Goal: Information Seeking & Learning: Learn about a topic

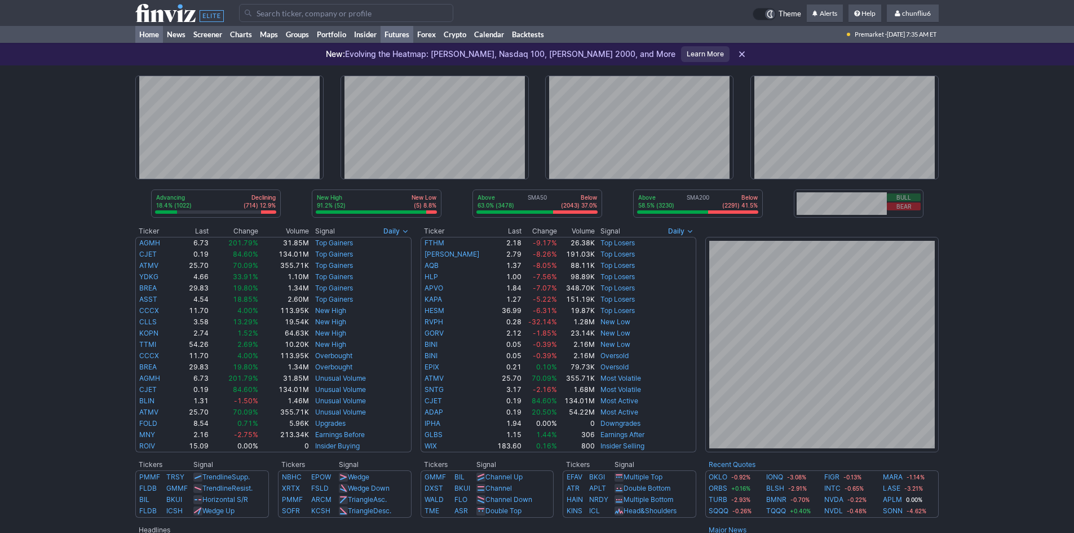
click at [393, 33] on link "Futures" at bounding box center [397, 34] width 33 height 17
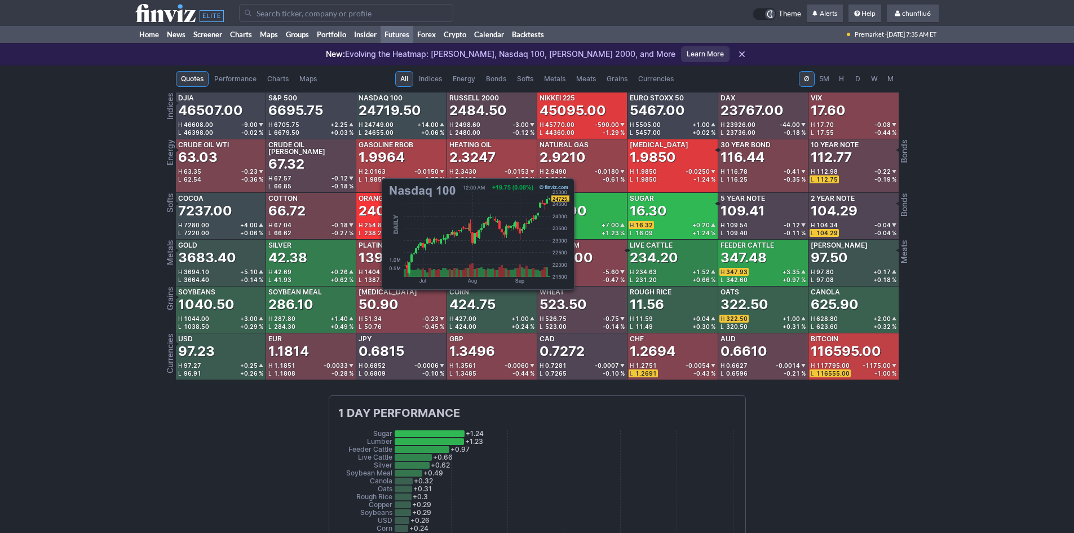
click at [376, 119] on div "24719.50" at bounding box center [390, 111] width 63 height 18
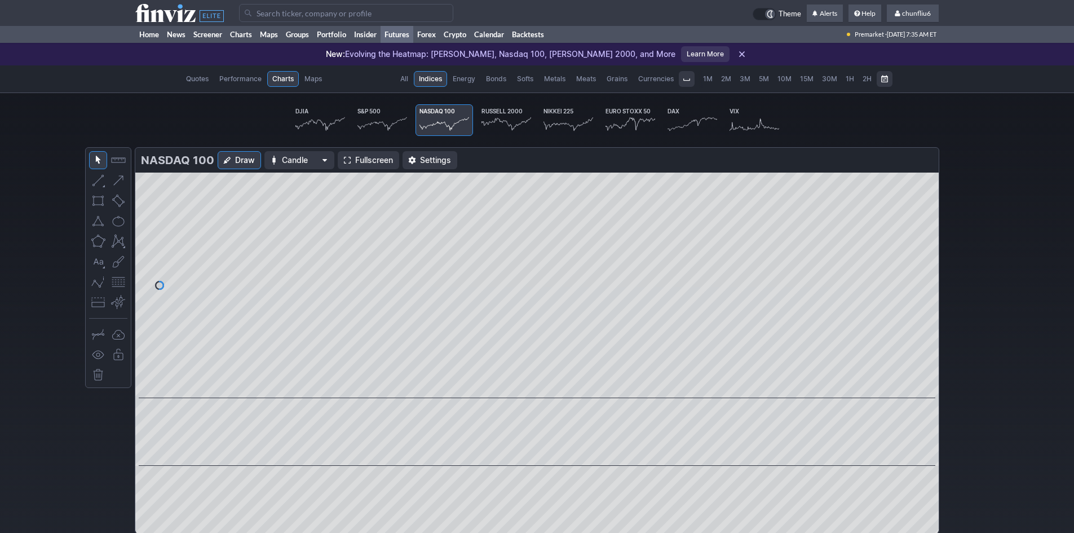
scroll to position [0, 70]
click at [355, 154] on link "Fullscreen" at bounding box center [368, 160] width 61 height 18
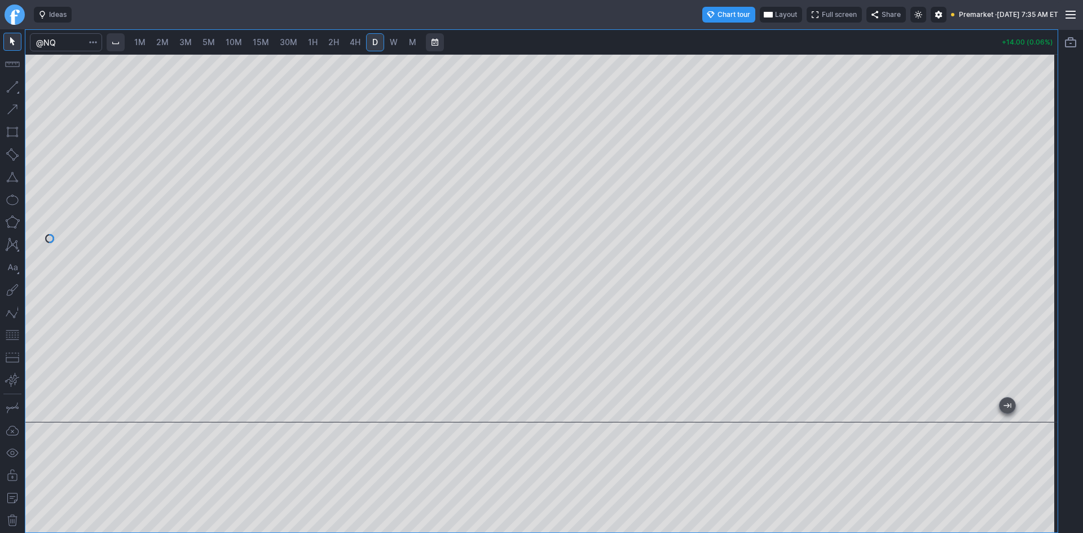
drag, startPoint x: 1043, startPoint y: 122, endPoint x: 1042, endPoint y: 218, distance: 95.9
click at [1042, 218] on div at bounding box center [1046, 235] width 24 height 340
click at [11, 332] on button "button" at bounding box center [12, 335] width 18 height 18
click at [235, 46] on span "10M" at bounding box center [234, 42] width 16 height 10
drag, startPoint x: 1055, startPoint y: 178, endPoint x: 1058, endPoint y: 156, distance: 22.3
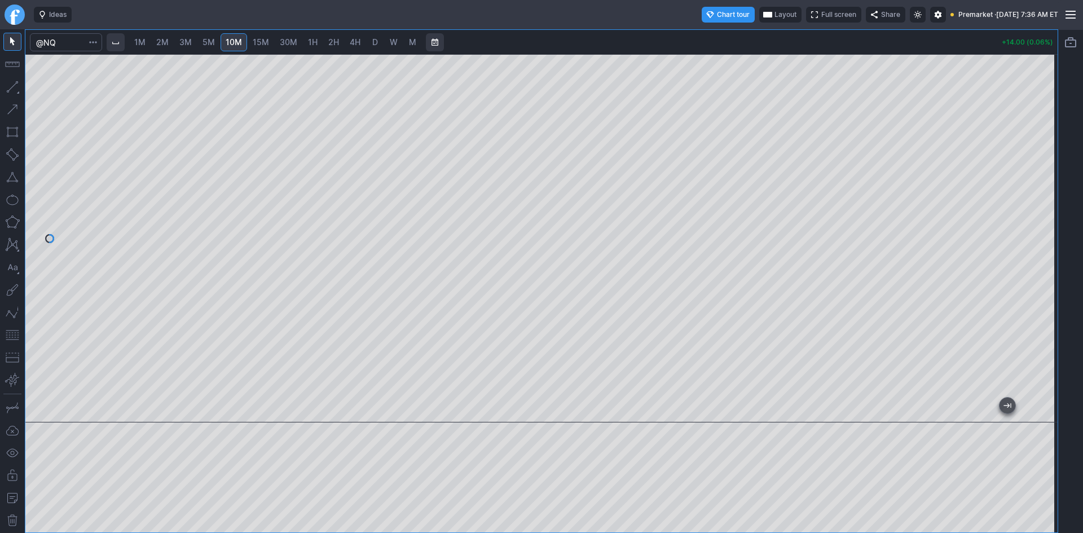
click at [1058, 156] on div "1M 2M 3M 5M 10M 15M 30M 1H 2H 4H D W M +14.00 (0.06%)" at bounding box center [541, 281] width 1083 height 504
drag, startPoint x: 1046, startPoint y: 252, endPoint x: 1046, endPoint y: 180, distance: 71.6
click at [1046, 180] on div at bounding box center [1046, 235] width 24 height 340
click at [16, 335] on button "button" at bounding box center [12, 335] width 18 height 18
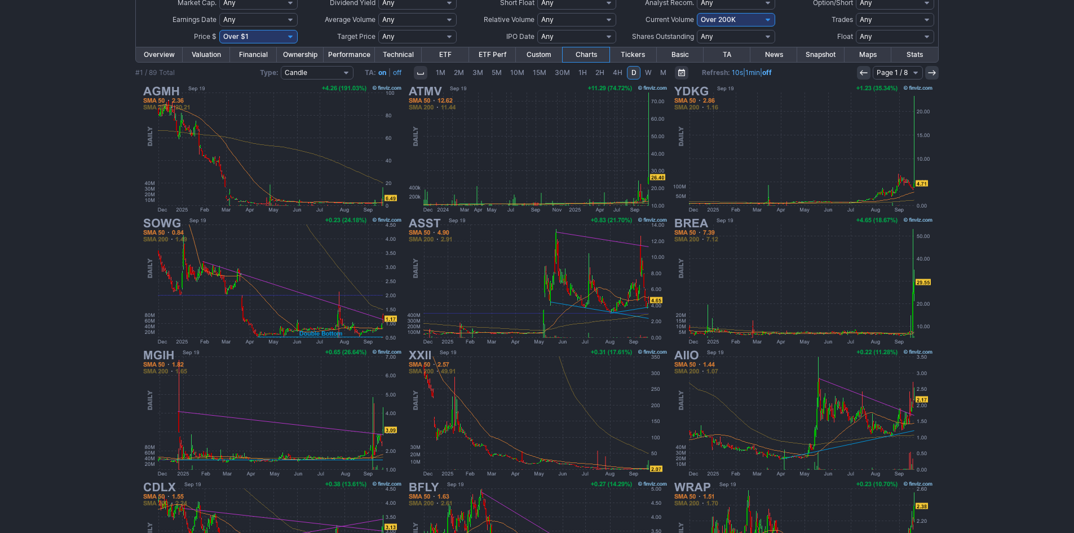
scroll to position [119, 0]
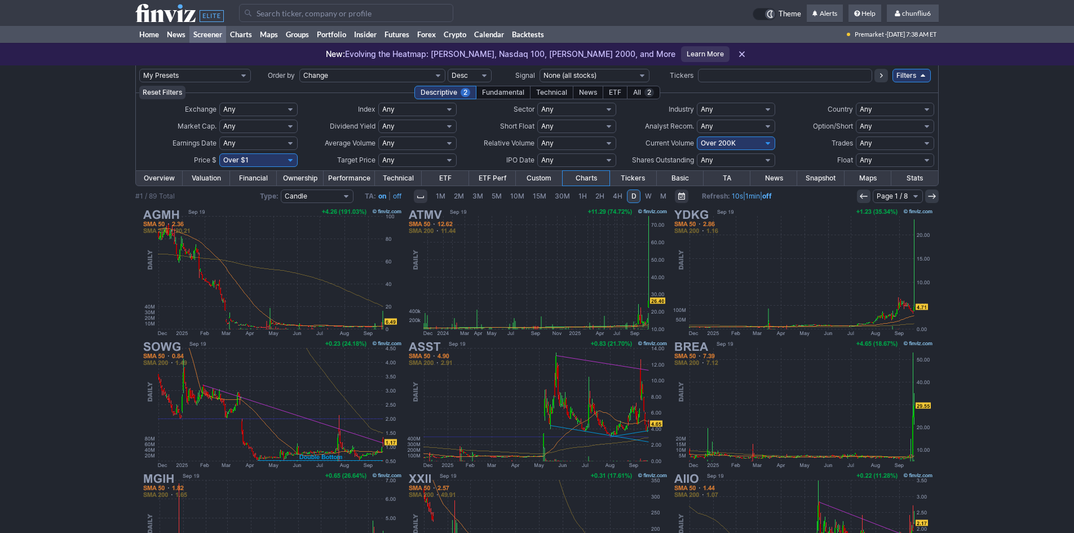
click at [275, 160] on select "Any Under $1 Under $2 Under $3 Under $4 Under $5 Under $7 Under $10 Under $15 U…" at bounding box center [258, 160] width 78 height 14
select select "o10"
click at [219, 153] on select "Any Under $1 Under $2 Under $3 Under $4 Under $5 Under $7 Under $10 Under $15 U…" at bounding box center [258, 160] width 78 height 14
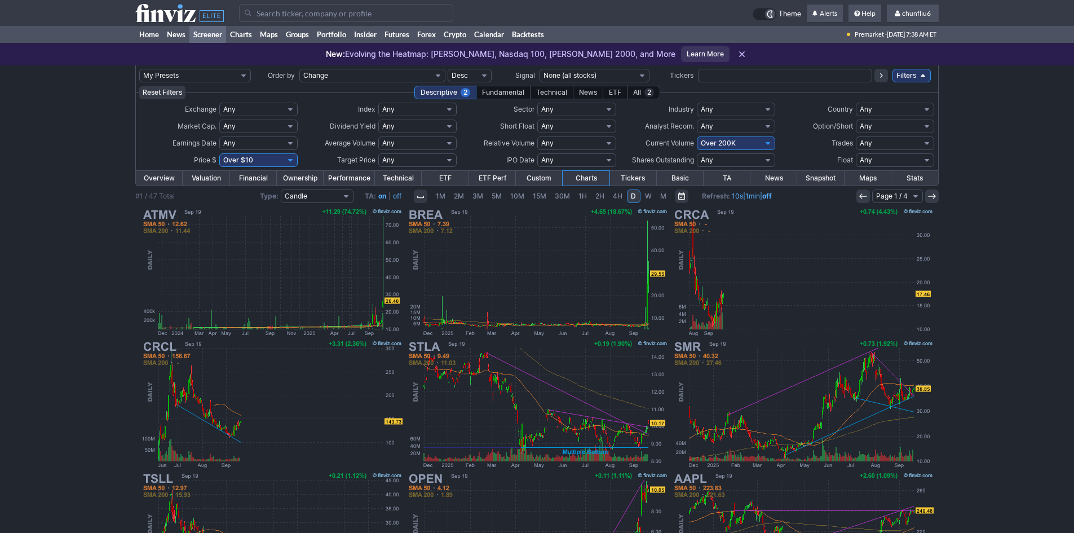
click at [733, 142] on select "Any Under 50K Under 100K Under 500K Under 750K Under 1M Over 0 Over 50K Over 10…" at bounding box center [736, 143] width 78 height 14
select select "o100"
click at [697, 136] on select "Any Under 50K Under 100K Under 500K Under 750K Under 1M Over 0 Over 50K Over 10…" at bounding box center [736, 143] width 78 height 14
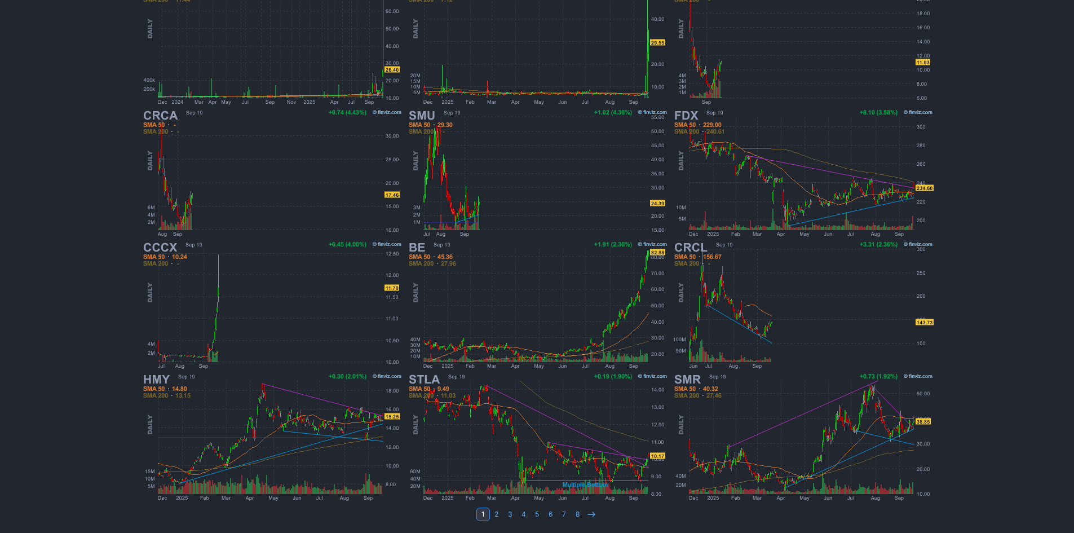
scroll to position [232, 0]
click at [589, 512] on icon at bounding box center [591, 513] width 9 height 9
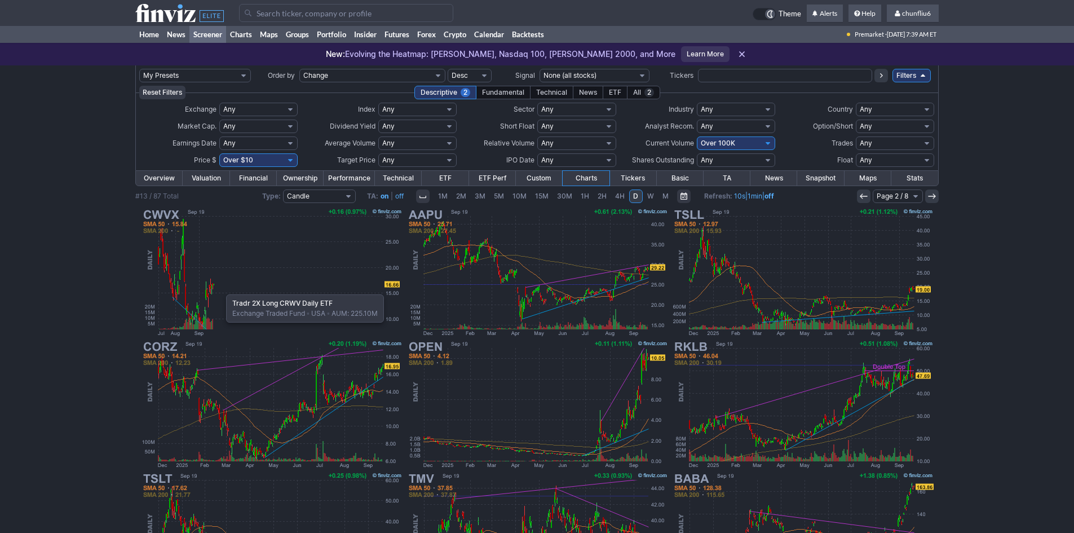
click at [221, 289] on img at bounding box center [272, 272] width 264 height 132
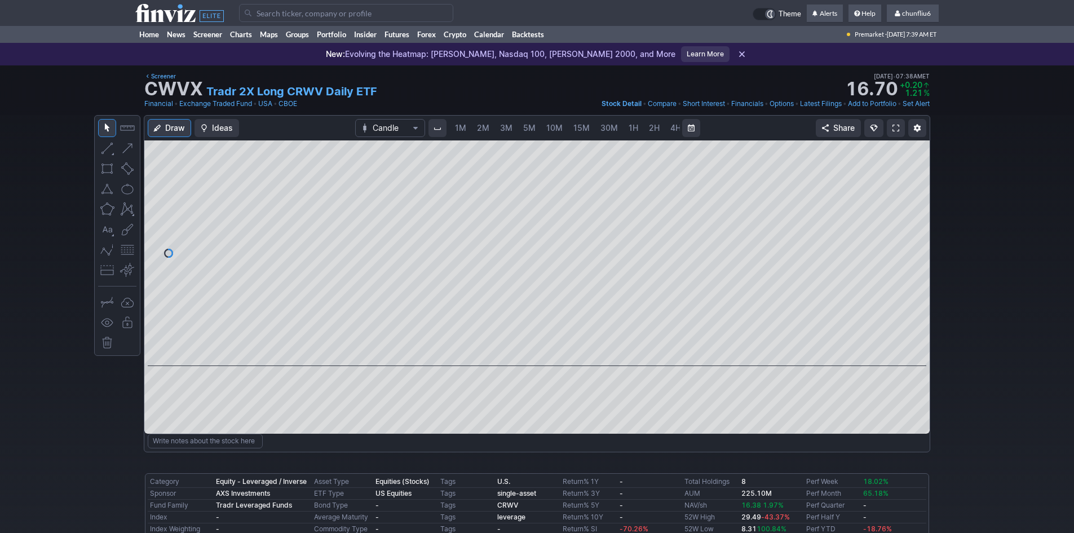
scroll to position [0, 61]
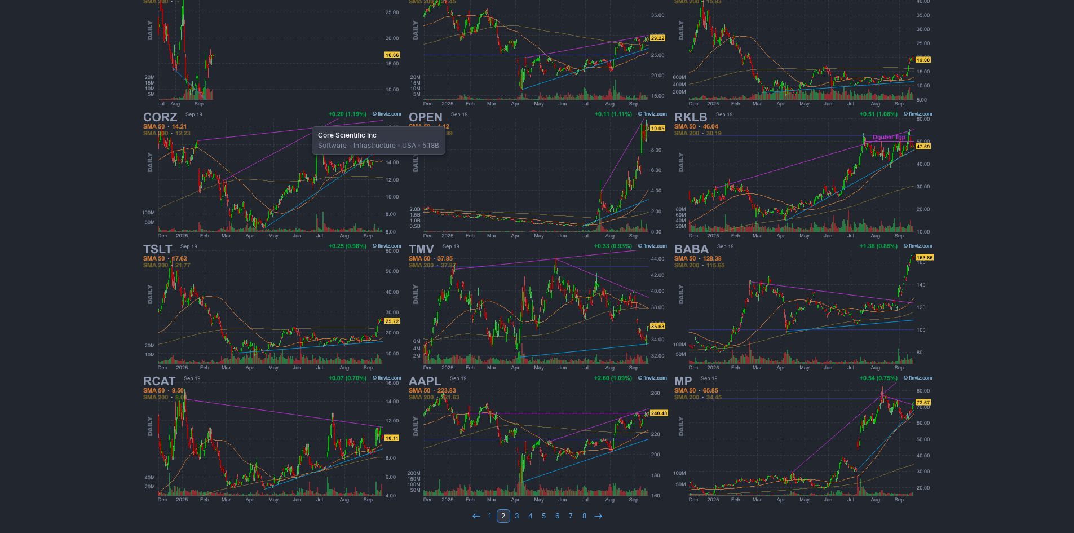
scroll to position [232, 0]
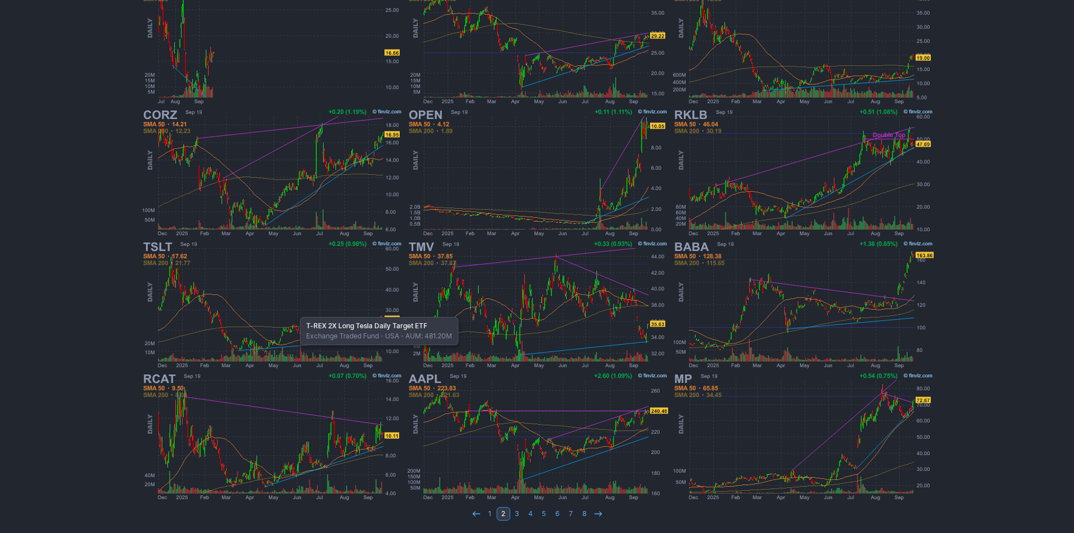
click at [294, 311] on img at bounding box center [272, 305] width 264 height 132
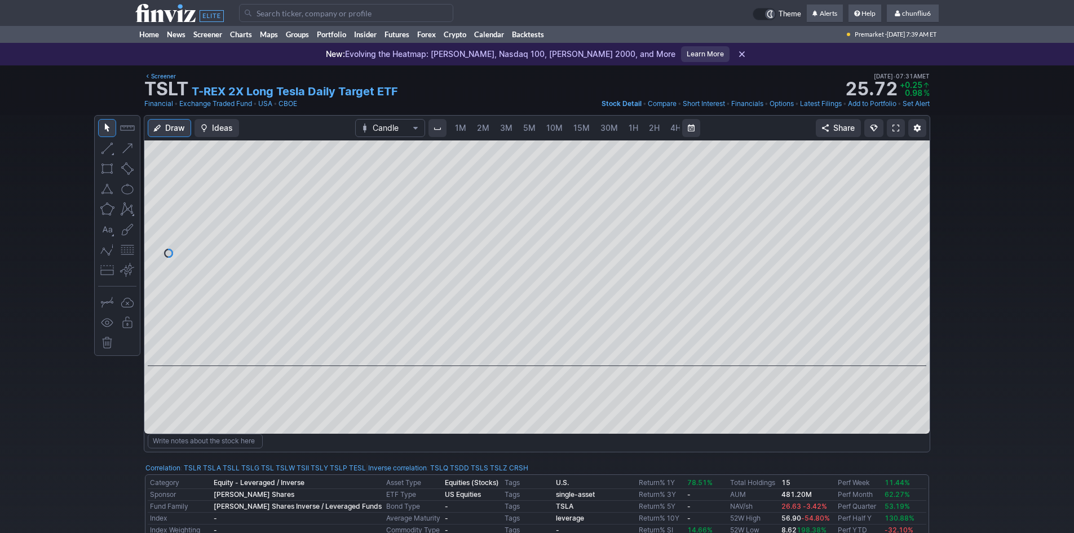
scroll to position [0, 61]
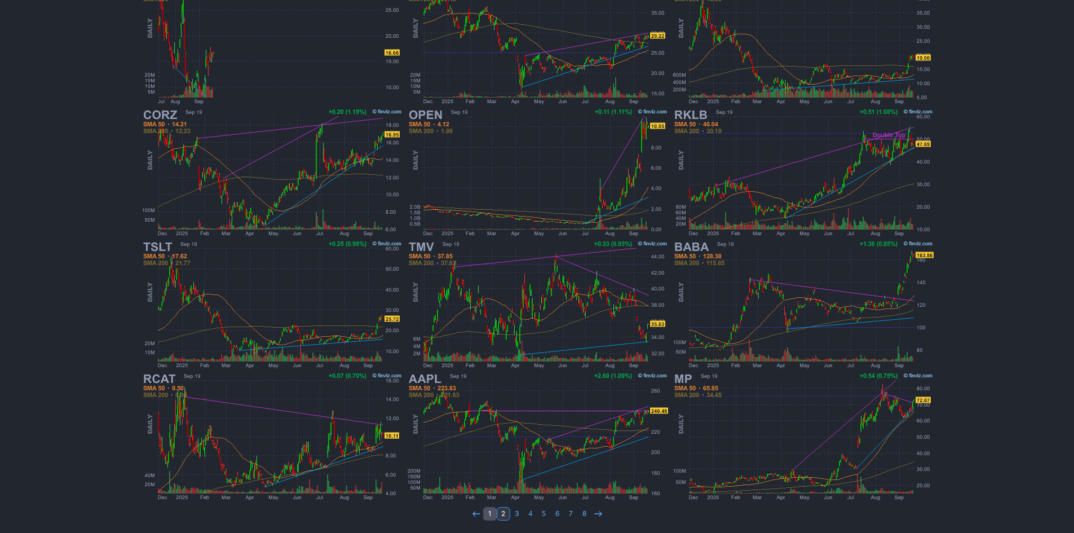
click at [489, 515] on link "1" at bounding box center [490, 514] width 14 height 14
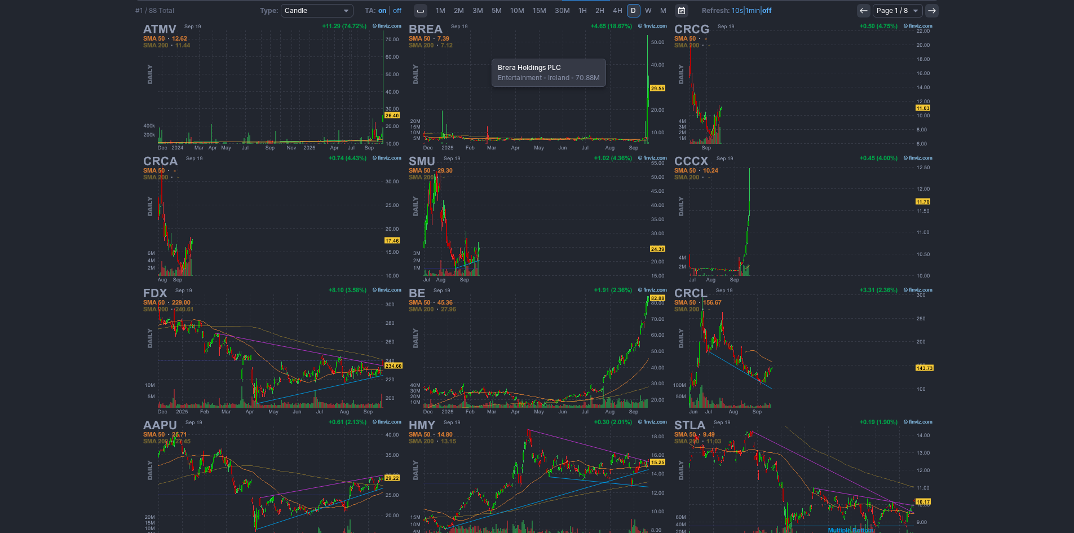
scroll to position [119, 0]
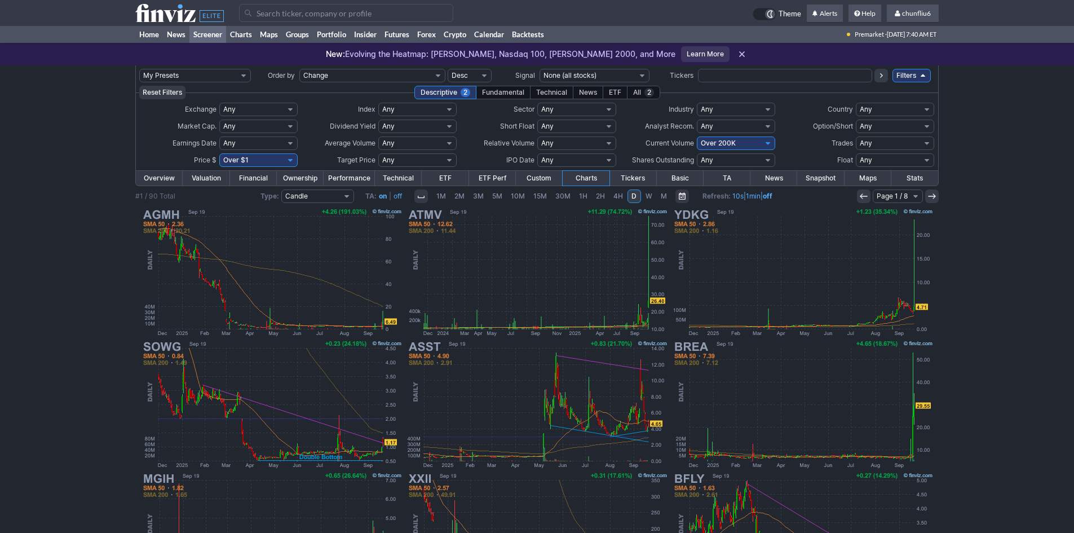
click at [273, 14] on input "Search" at bounding box center [346, 13] width 214 height 18
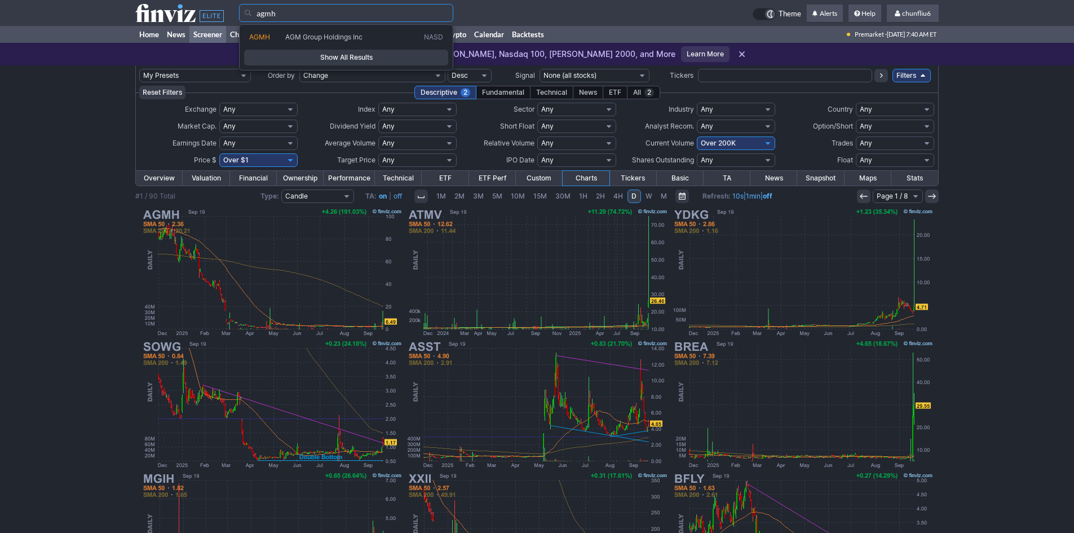
type input "agmh"
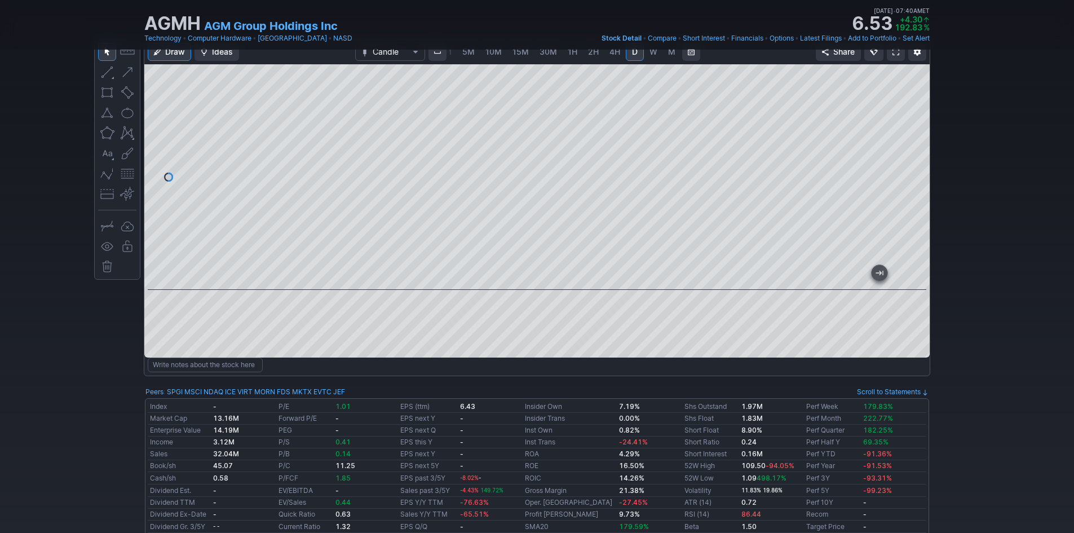
scroll to position [56, 0]
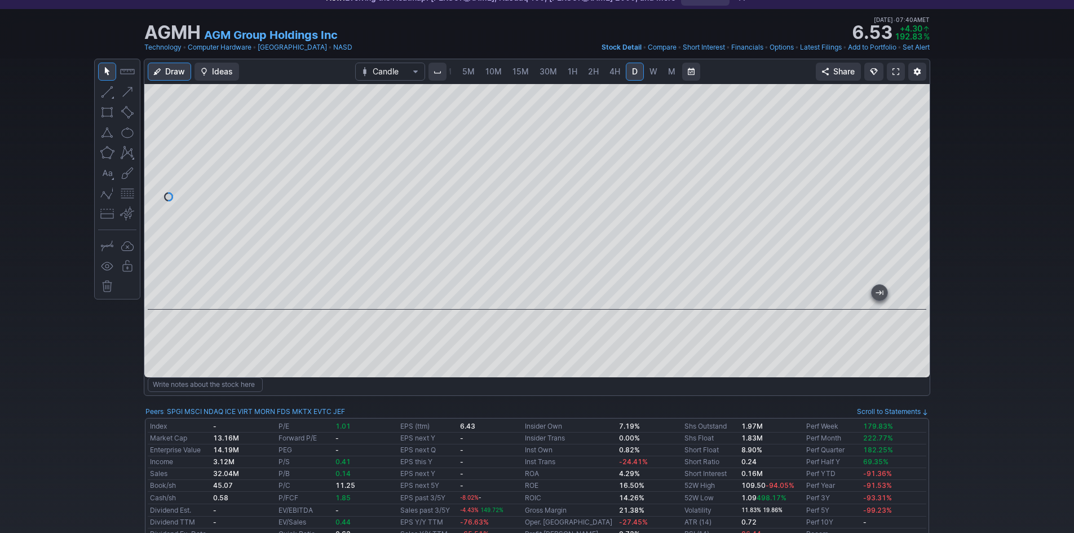
click at [898, 72] on span at bounding box center [896, 71] width 7 height 9
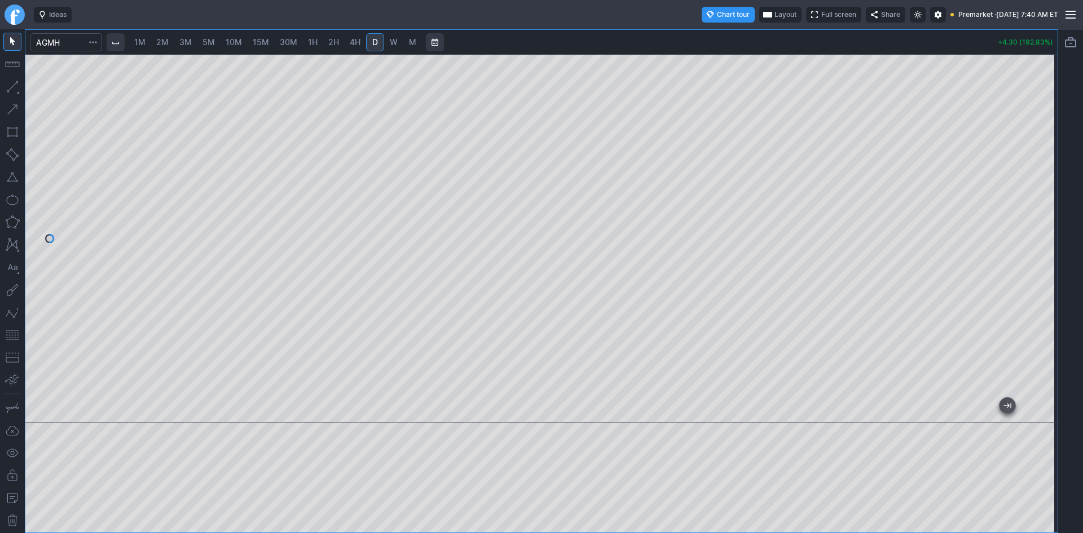
click at [1025, 125] on div at bounding box center [541, 238] width 1032 height 368
drag, startPoint x: 1045, startPoint y: 289, endPoint x: 1040, endPoint y: 244, distance: 46.0
click at [1040, 244] on div at bounding box center [1046, 235] width 24 height 340
click at [774, 12] on span "Layout" at bounding box center [785, 14] width 22 height 11
click at [737, 37] on button "Layout" at bounding box center [736, 37] width 16 height 16
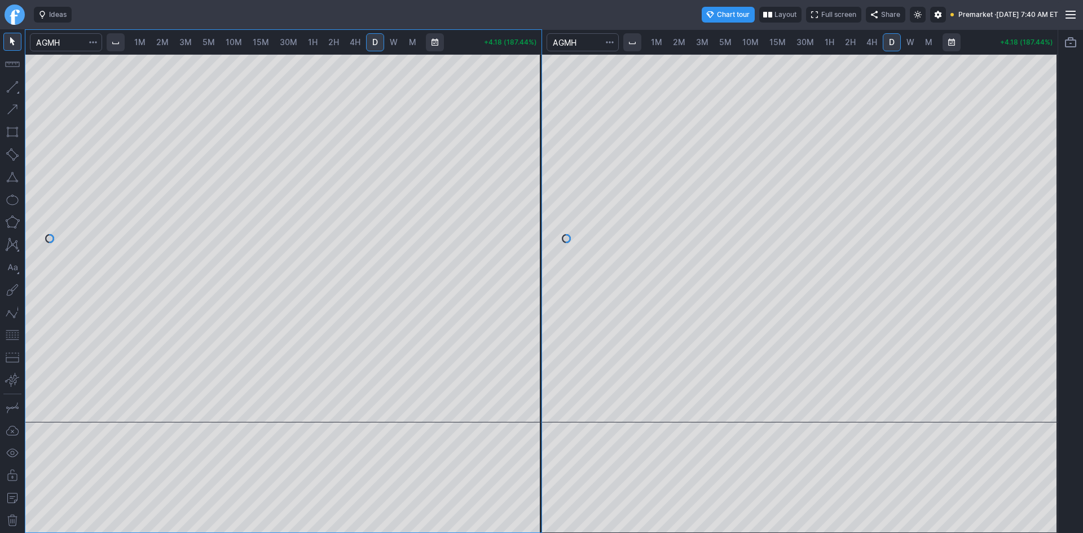
click at [906, 44] on span "W" at bounding box center [910, 42] width 8 height 10
drag, startPoint x: 1046, startPoint y: 259, endPoint x: 1034, endPoint y: 265, distance: 13.1
click at [1042, 259] on div at bounding box center [1046, 235] width 24 height 340
drag, startPoint x: 1043, startPoint y: 276, endPoint x: 1044, endPoint y: 91, distance: 185.6
click at [1044, 91] on div at bounding box center [1046, 235] width 24 height 340
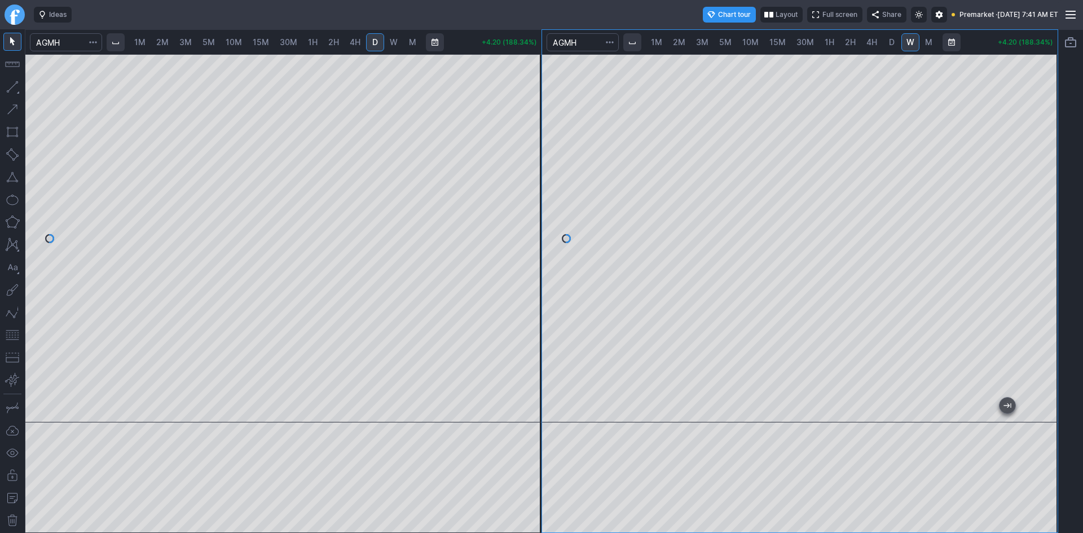
drag, startPoint x: 1038, startPoint y: 296, endPoint x: 1044, endPoint y: 144, distance: 151.8
click at [1044, 144] on div at bounding box center [1046, 235] width 24 height 340
click at [1039, 245] on div at bounding box center [800, 238] width 516 height 368
drag, startPoint x: 884, startPoint y: 408, endPoint x: 1082, endPoint y: 408, distance: 198.5
click at [1082, 408] on div "1M 2M 3M 5M 10M 15M 30M 1H 2H 4H D W M +4.21 (188.79%) 1M 2M 3M 5M 10M 15M 30M …" at bounding box center [541, 281] width 1083 height 504
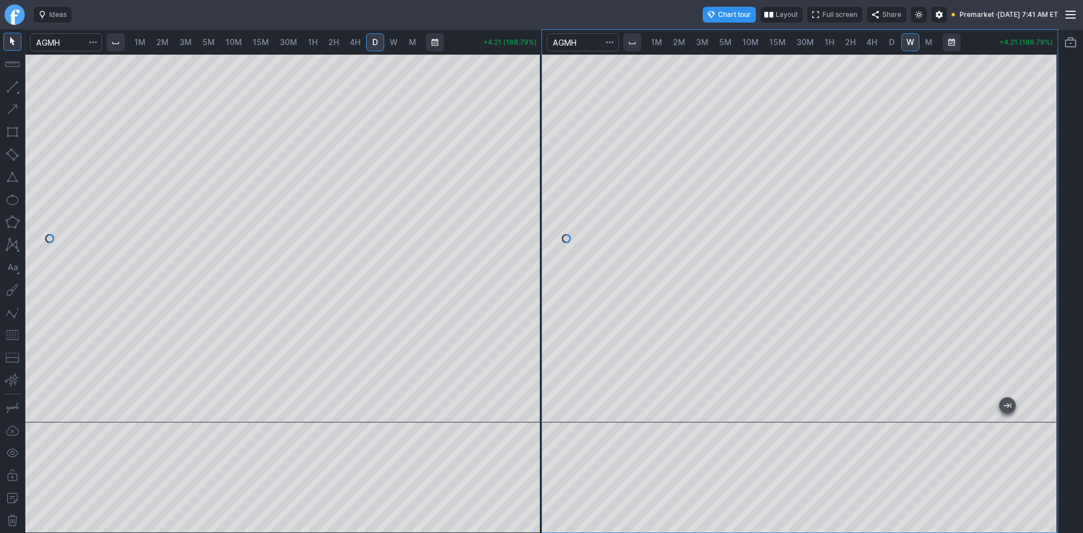
drag, startPoint x: 848, startPoint y: 409, endPoint x: 1082, endPoint y: 400, distance: 234.2
click at [1082, 400] on div "1M 2M 3M 5M 10M 15M 30M 1H 2H 4H D W M +4.21 (188.79%) 1M 2M 3M 5M 10M 15M 30M …" at bounding box center [541, 281] width 1083 height 504
drag, startPoint x: 860, startPoint y: 411, endPoint x: 997, endPoint y: 408, distance: 137.1
click at [997, 408] on div at bounding box center [797, 412] width 473 height 11
click at [16, 330] on button "button" at bounding box center [12, 335] width 18 height 18
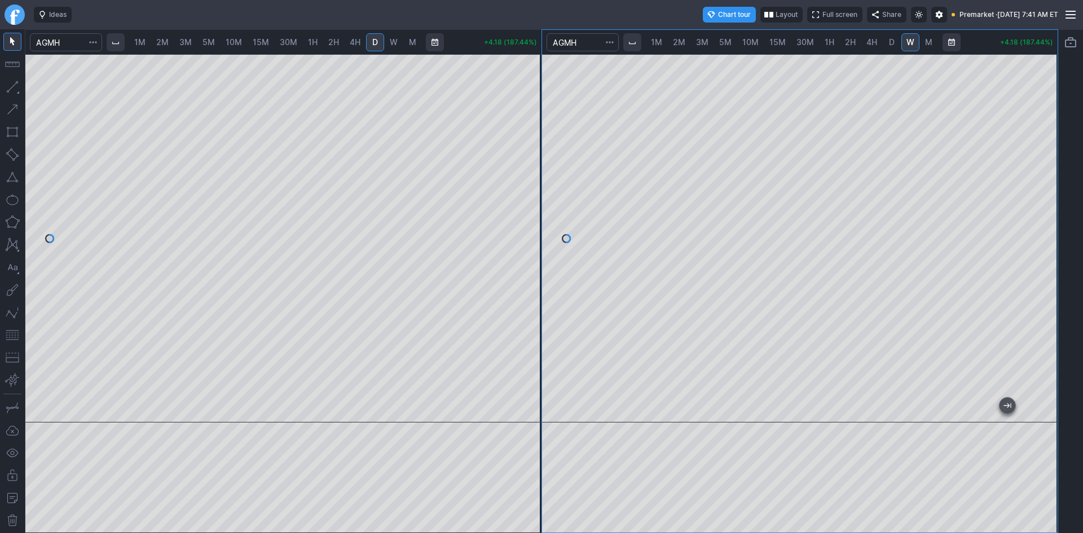
drag, startPoint x: 1046, startPoint y: 228, endPoint x: 1043, endPoint y: 254, distance: 26.0
click at [1043, 254] on div at bounding box center [1046, 235] width 24 height 340
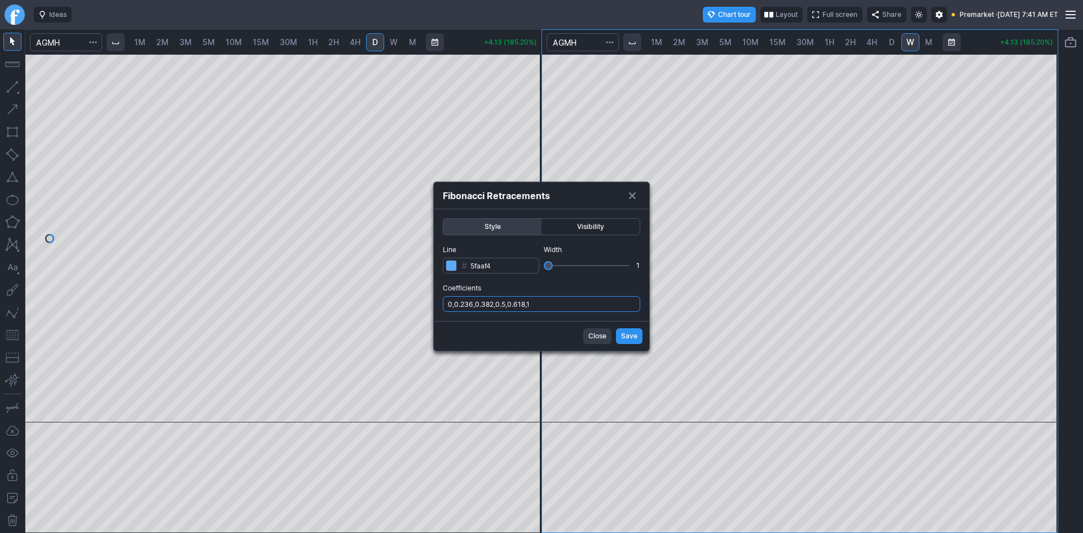
click at [557, 302] on input "0,0.236,0.382,0.5,0.618,1" at bounding box center [541, 304] width 197 height 16
type input "0,0.236,0.382,0.5,0.618,1,.786"
click at [632, 338] on span "Save" at bounding box center [629, 335] width 16 height 11
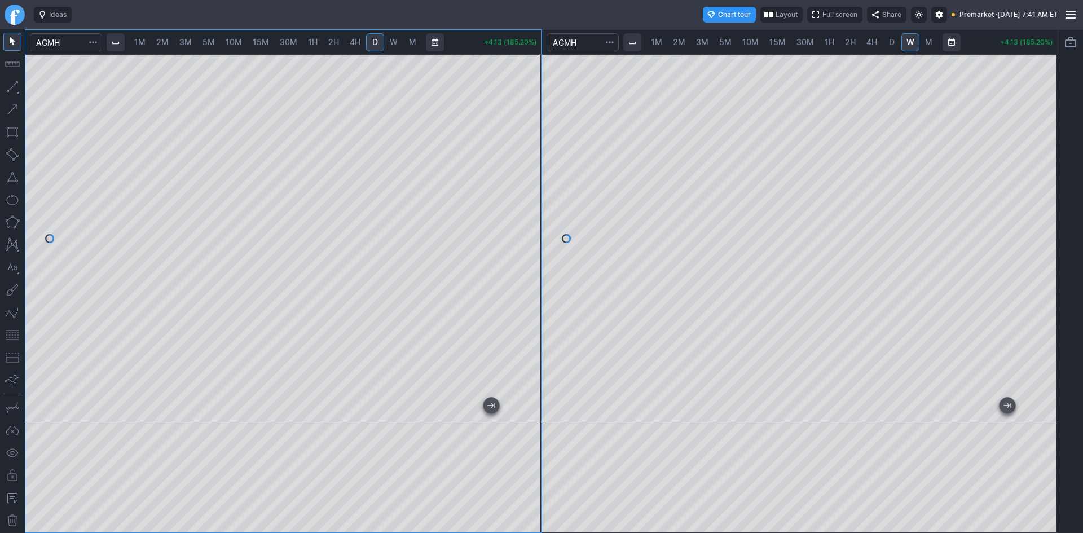
click at [167, 37] on span "2M" at bounding box center [162, 42] width 12 height 10
click at [509, 248] on div at bounding box center [283, 238] width 516 height 368
click at [11, 333] on button "button" at bounding box center [12, 335] width 18 height 18
click at [90, 35] on div "1M 2M 3M 5M 10M 15M 30M 1H 2H 4H D W M +4.15 (186.10%)" at bounding box center [283, 281] width 516 height 503
drag, startPoint x: 528, startPoint y: 168, endPoint x: 528, endPoint y: 211, distance: 42.9
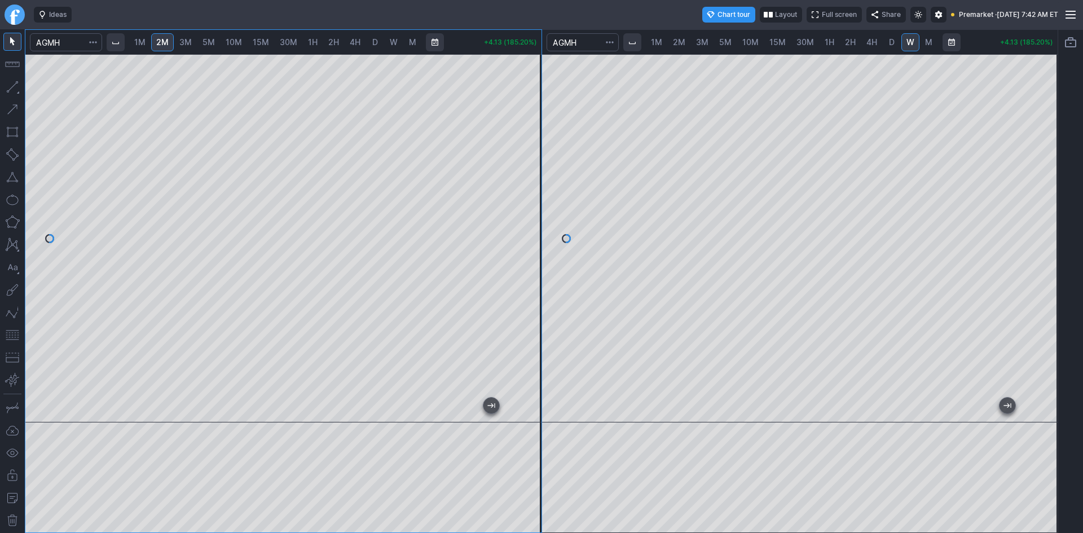
click at [528, 211] on div at bounding box center [530, 235] width 24 height 340
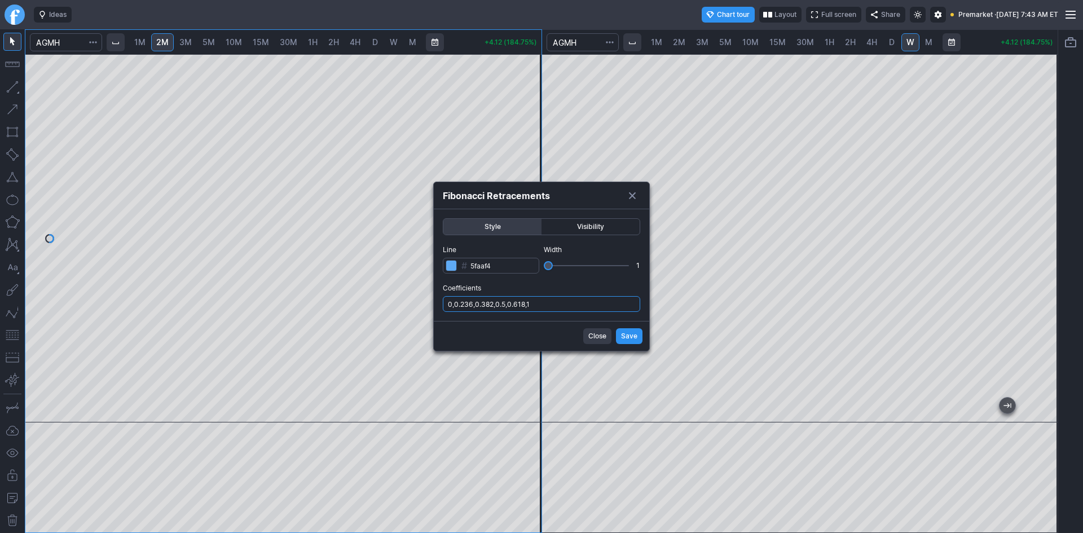
drag, startPoint x: 553, startPoint y: 302, endPoint x: 556, endPoint y: 308, distance: 7.1
click at [553, 302] on input "0,0.236,0.382,0.5,0.618,1" at bounding box center [541, 304] width 197 height 16
type input "0,0.236,0.382,0.5,0.618,1,.786"
click at [625, 340] on span "Save" at bounding box center [629, 335] width 16 height 11
click at [589, 307] on input "0,0.236,0.382,0.5,0.618,1,.786" at bounding box center [541, 304] width 197 height 16
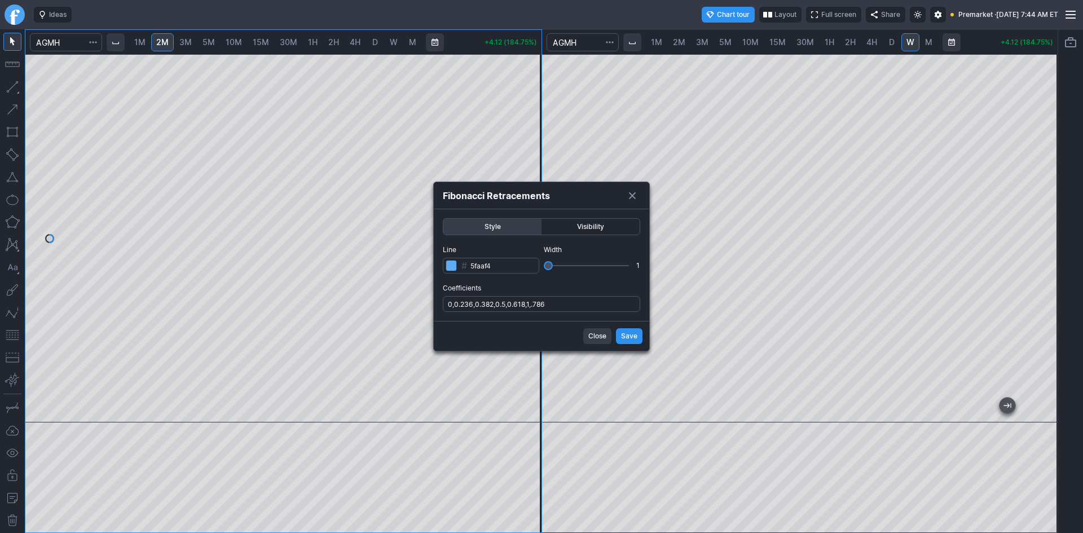
click at [632, 336] on span "Save" at bounding box center [629, 335] width 16 height 11
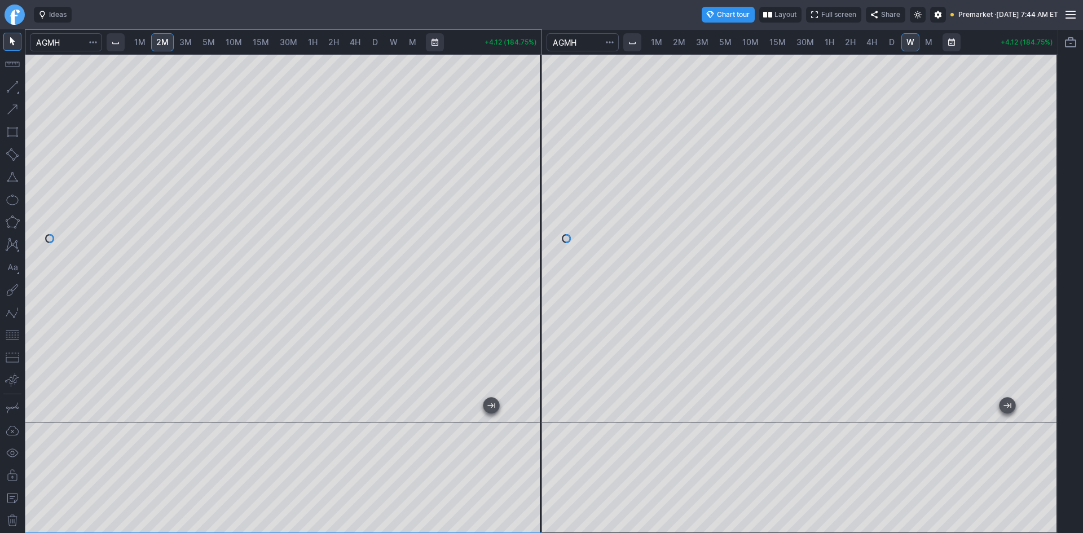
drag, startPoint x: 530, startPoint y: 268, endPoint x: 527, endPoint y: 249, distance: 18.9
click at [530, 248] on div at bounding box center [530, 235] width 24 height 340
drag, startPoint x: 1043, startPoint y: 239, endPoint x: 1038, endPoint y: 285, distance: 46.5
click at [1038, 285] on div at bounding box center [1046, 235] width 24 height 340
drag, startPoint x: 1045, startPoint y: 204, endPoint x: 1040, endPoint y: 217, distance: 13.9
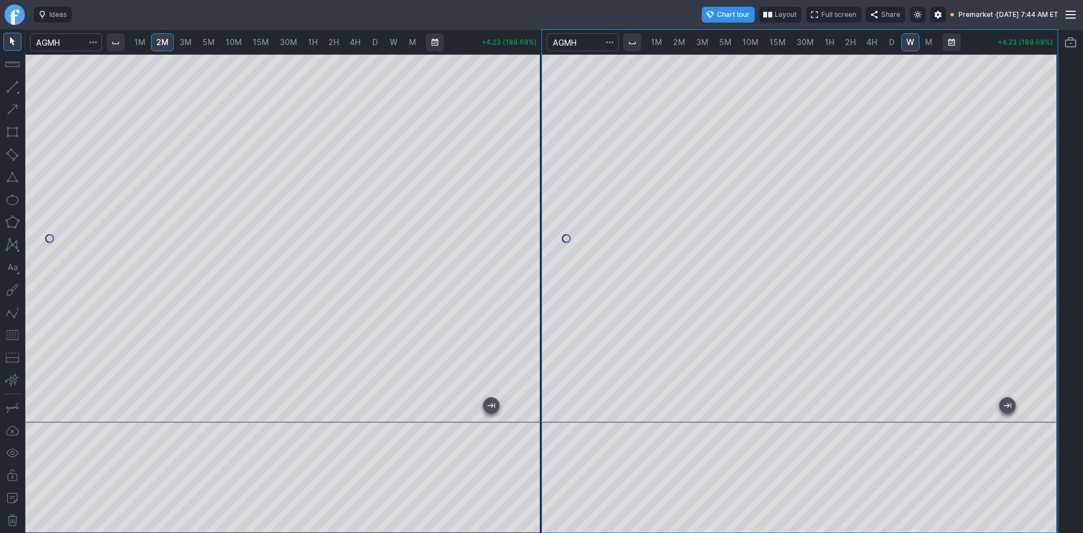
click at [1040, 217] on div at bounding box center [1046, 235] width 24 height 340
click at [1058, 359] on div "1M 2M 3M 5M 10M 15M 30M 1H 2H 4H D W M +4.27 (191.48%) 1M 2M 3M 5M 10M 15M 30M …" at bounding box center [541, 281] width 1083 height 504
click at [889, 41] on span "D" at bounding box center [892, 42] width 6 height 10
drag, startPoint x: 1039, startPoint y: 130, endPoint x: 1035, endPoint y: 200, distance: 69.5
click at [1038, 199] on div at bounding box center [1046, 235] width 24 height 340
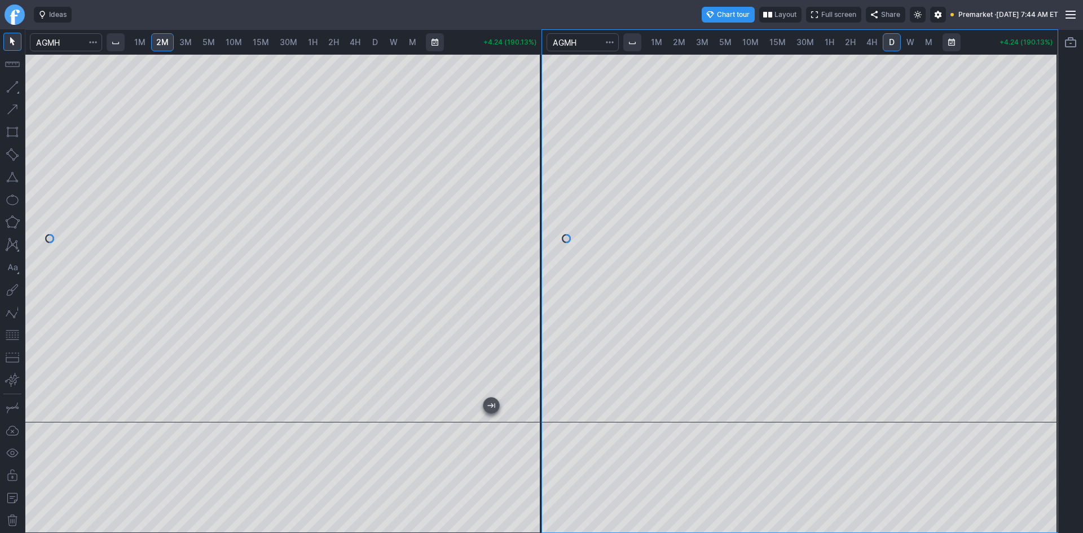
drag, startPoint x: 1048, startPoint y: 160, endPoint x: 1036, endPoint y: 239, distance: 80.5
click at [1036, 239] on div at bounding box center [1046, 235] width 24 height 340
click at [12, 335] on button "button" at bounding box center [12, 335] width 18 height 18
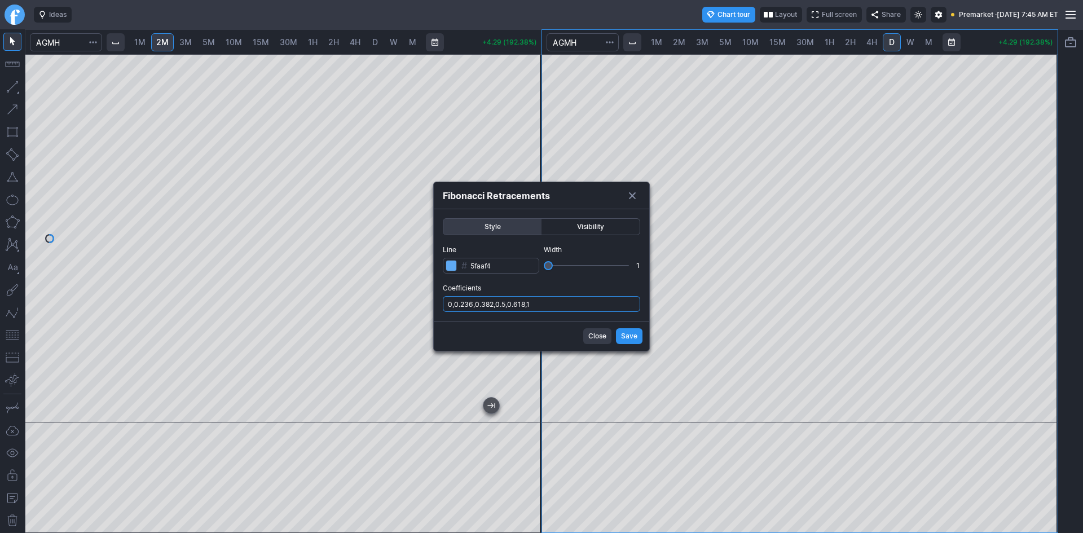
click at [561, 303] on input "0,0.236,0.382,0.5,0.618,1" at bounding box center [541, 304] width 197 height 16
type input "0,0.236,0.382,0.5,0.618,1,.786"
click at [631, 337] on span "Save" at bounding box center [629, 335] width 16 height 11
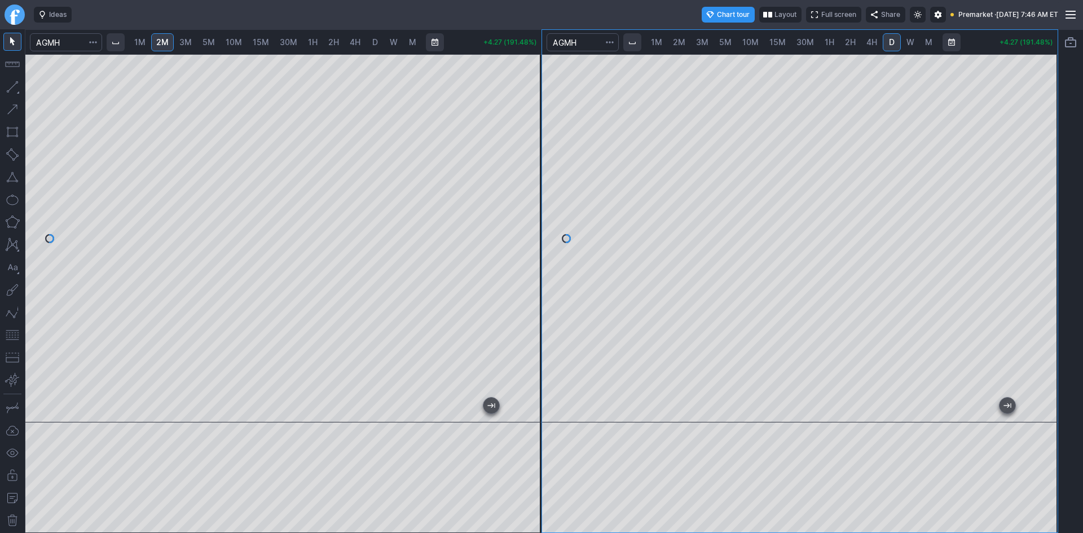
click at [534, 305] on div at bounding box center [530, 235] width 24 height 340
drag, startPoint x: 532, startPoint y: 246, endPoint x: 527, endPoint y: 259, distance: 14.1
click at [527, 259] on div at bounding box center [530, 235] width 24 height 340
drag, startPoint x: 527, startPoint y: 281, endPoint x: 527, endPoint y: 288, distance: 6.8
click at [527, 288] on div at bounding box center [530, 235] width 24 height 340
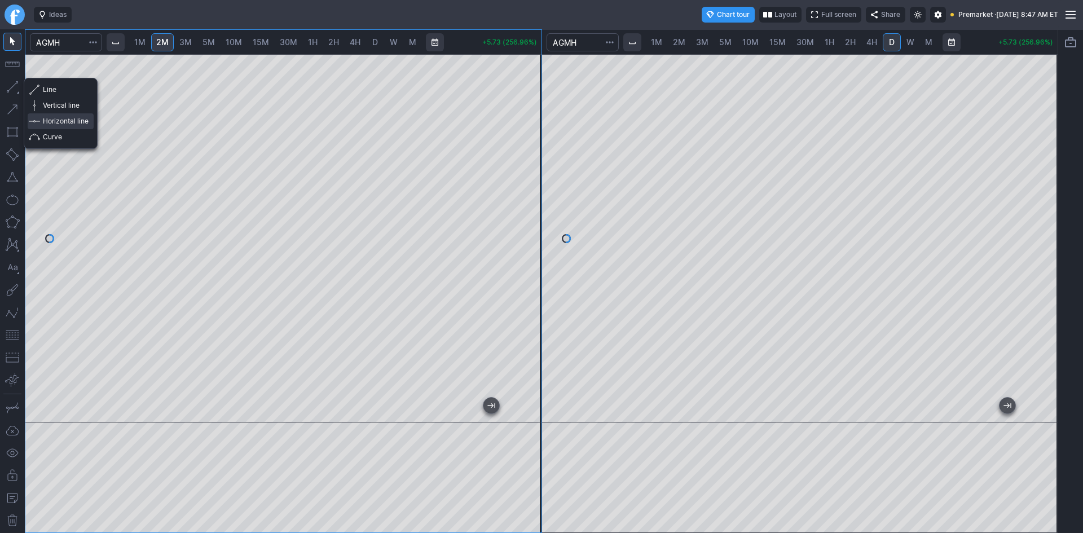
click at [41, 117] on button "Horizontal line" at bounding box center [61, 121] width 66 height 16
drag, startPoint x: 530, startPoint y: 216, endPoint x: 532, endPoint y: 209, distance: 7.3
click at [532, 209] on div at bounding box center [530, 235] width 24 height 340
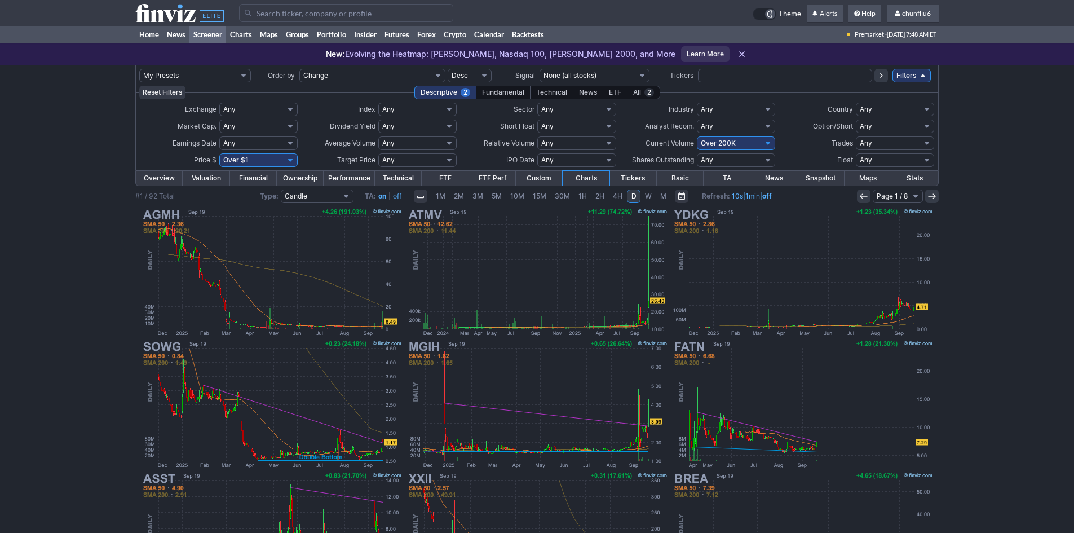
click at [367, 16] on input "Search" at bounding box center [346, 13] width 214 height 18
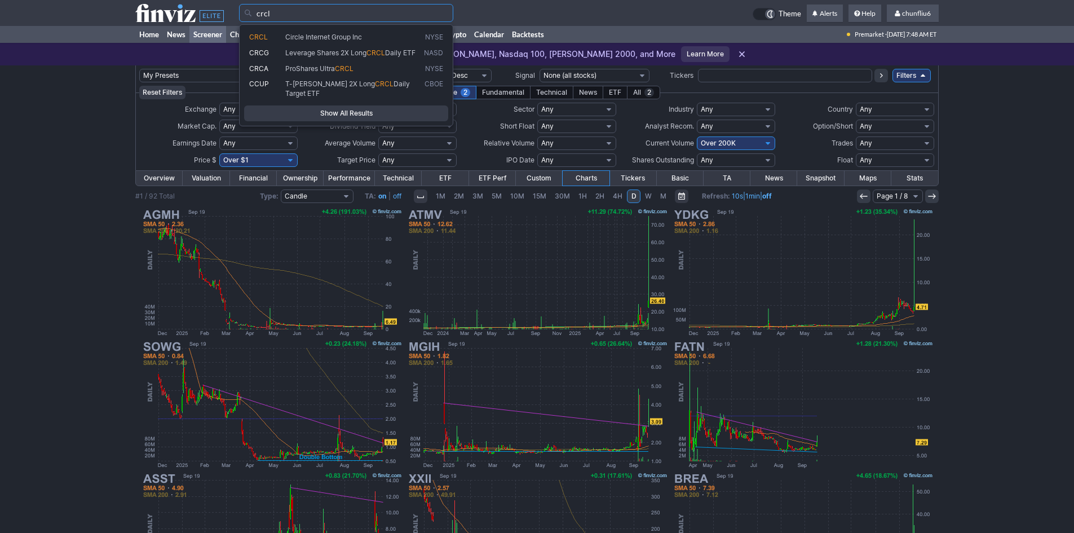
type input "crcl"
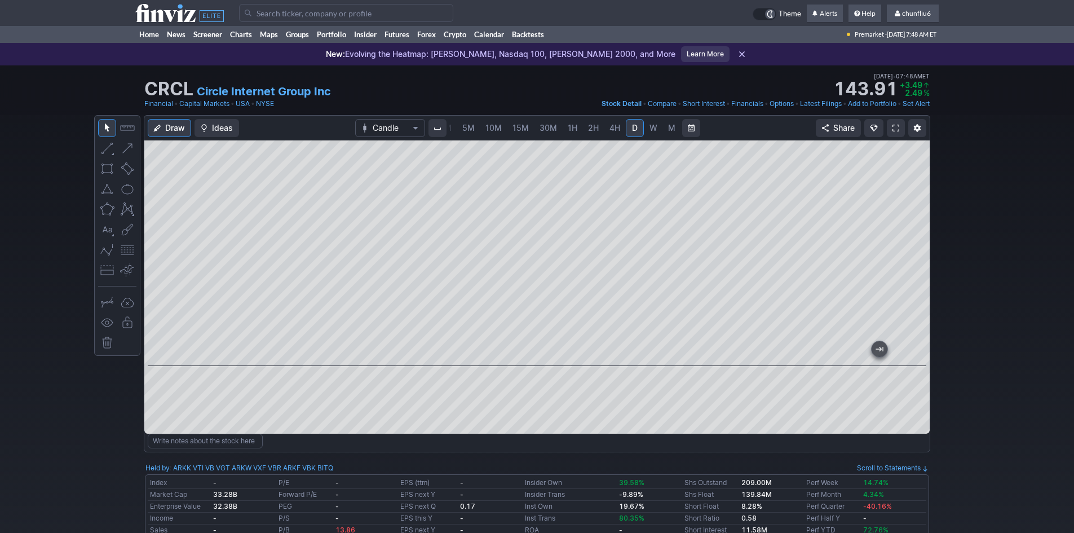
click at [896, 129] on span at bounding box center [896, 128] width 7 height 9
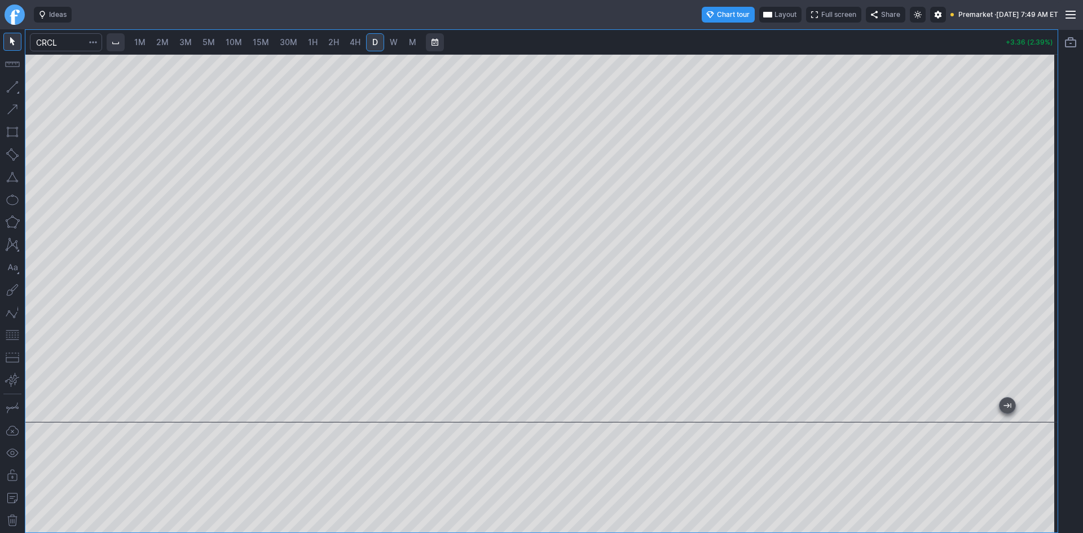
click at [774, 16] on span "Layout" at bounding box center [785, 14] width 22 height 11
click at [739, 37] on button "Layout" at bounding box center [736, 37] width 16 height 16
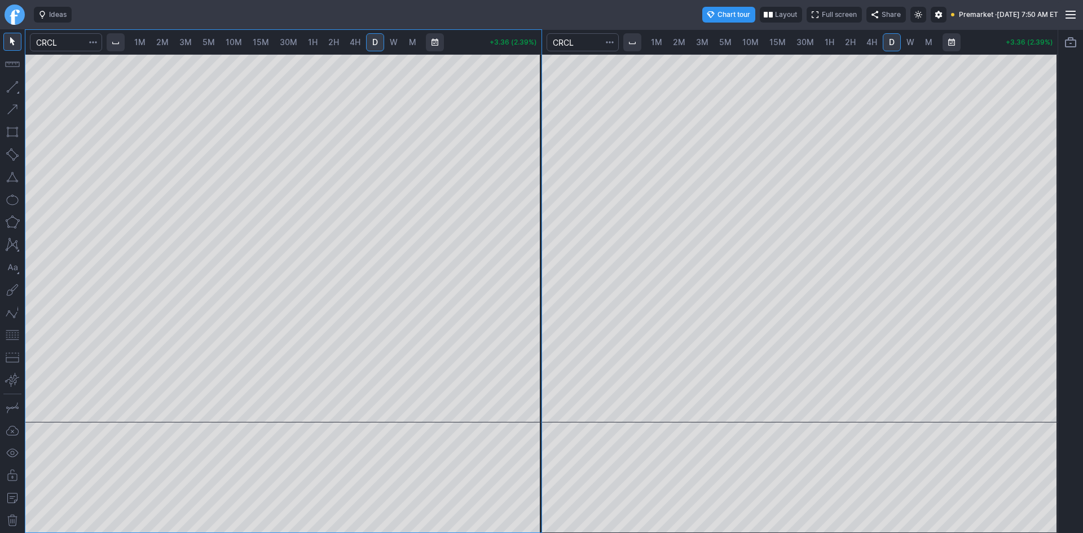
click at [752, 43] on span "10M" at bounding box center [750, 42] width 16 height 10
drag, startPoint x: 1048, startPoint y: 133, endPoint x: 1035, endPoint y: 218, distance: 85.6
click at [1039, 212] on div at bounding box center [1046, 235] width 24 height 340
click at [725, 36] on link "5M" at bounding box center [725, 42] width 23 height 18
drag, startPoint x: 1050, startPoint y: 124, endPoint x: 1037, endPoint y: 210, distance: 87.2
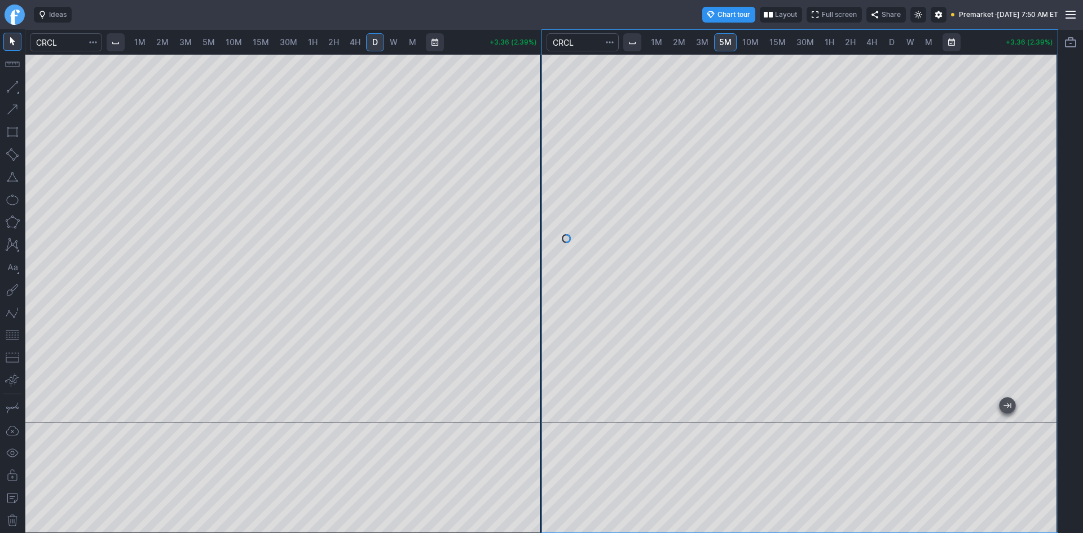
click at [1037, 210] on div at bounding box center [1046, 235] width 24 height 340
drag, startPoint x: 1051, startPoint y: 189, endPoint x: 1038, endPoint y: 223, distance: 36.4
click at [1047, 223] on div at bounding box center [1046, 235] width 24 height 340
click at [755, 40] on span "10M" at bounding box center [750, 42] width 16 height 10
drag, startPoint x: 1038, startPoint y: 140, endPoint x: 1034, endPoint y: 227, distance: 86.4
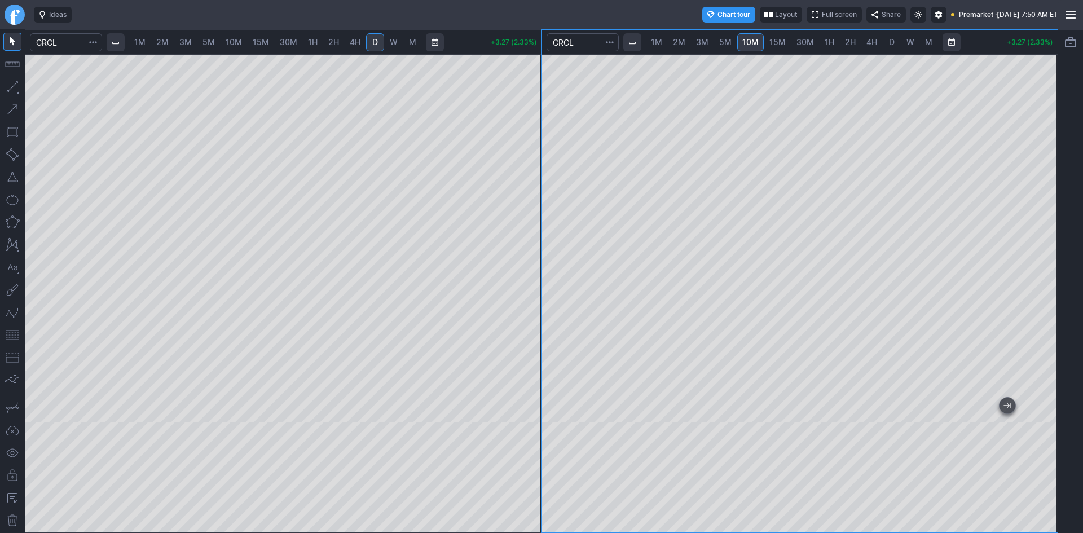
click at [1034, 227] on div at bounding box center [1046, 235] width 24 height 340
drag, startPoint x: 1039, startPoint y: 283, endPoint x: 1041, endPoint y: 276, distance: 7.5
click at [1041, 276] on div at bounding box center [1046, 235] width 24 height 340
drag, startPoint x: 1051, startPoint y: 289, endPoint x: 1054, endPoint y: 216, distance: 72.8
click at [1054, 216] on div at bounding box center [1046, 235] width 24 height 340
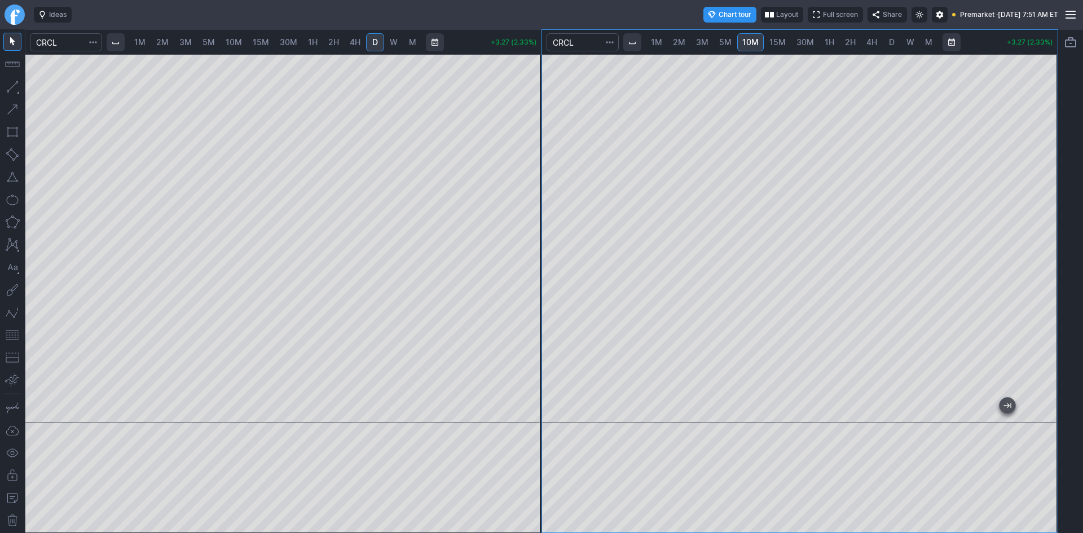
drag, startPoint x: 15, startPoint y: 337, endPoint x: 25, endPoint y: 334, distance: 11.2
click at [15, 337] on button "button" at bounding box center [12, 335] width 18 height 18
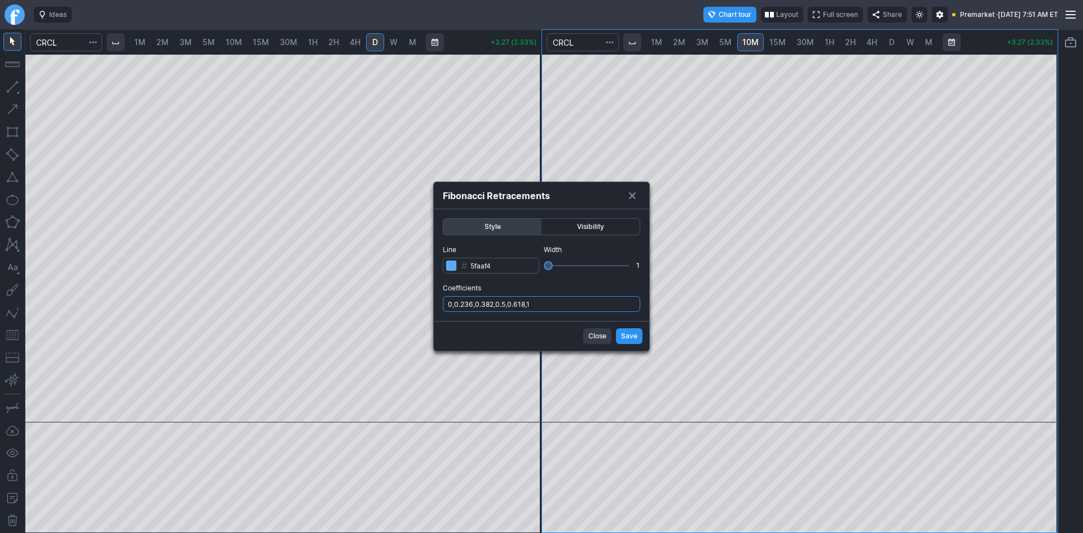
click at [552, 305] on input "0,0.236,0.382,0.5,0.618,1" at bounding box center [541, 304] width 197 height 16
type input "0,0.236,0.382,0.5,0.618,1,.786"
click at [620, 333] on button "Save" at bounding box center [629, 336] width 27 height 16
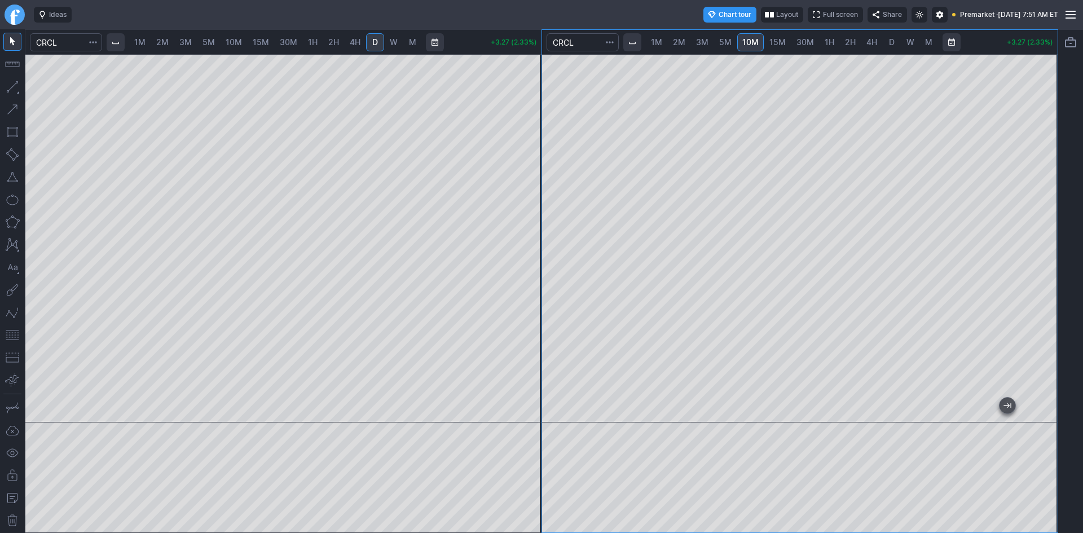
drag, startPoint x: 1048, startPoint y: 255, endPoint x: 1053, endPoint y: 229, distance: 26.4
click at [1053, 229] on div at bounding box center [1046, 235] width 24 height 340
click at [141, 41] on span "1M" at bounding box center [139, 42] width 11 height 10
drag, startPoint x: 535, startPoint y: 151, endPoint x: 527, endPoint y: 211, distance: 60.9
click at [527, 211] on div at bounding box center [530, 235] width 24 height 340
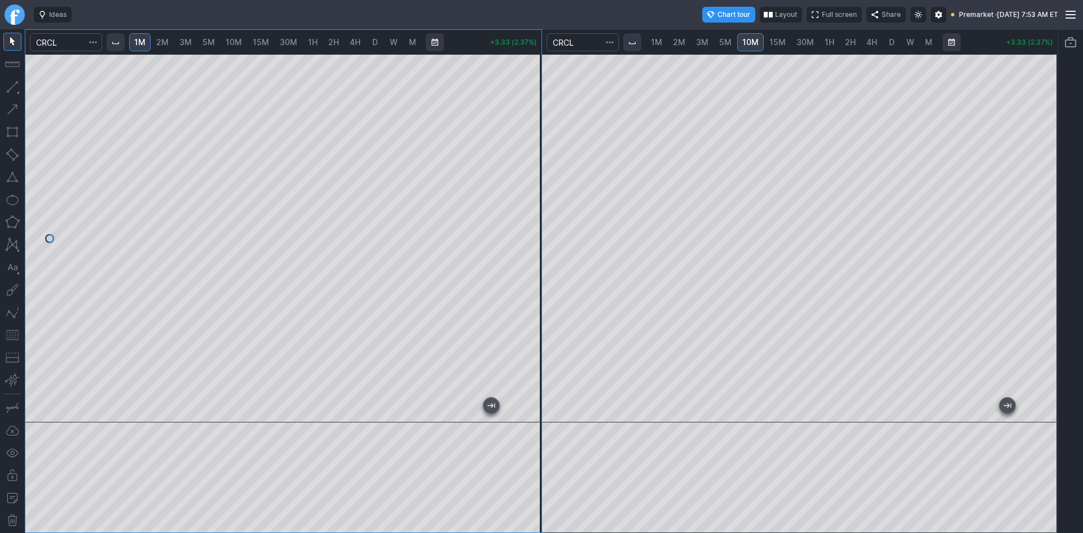
drag, startPoint x: 519, startPoint y: 277, endPoint x: 525, endPoint y: 232, distance: 46.0
click at [525, 232] on div at bounding box center [530, 235] width 24 height 340
drag, startPoint x: 14, startPoint y: 334, endPoint x: 26, endPoint y: 325, distance: 15.0
click at [16, 332] on button "button" at bounding box center [12, 335] width 18 height 18
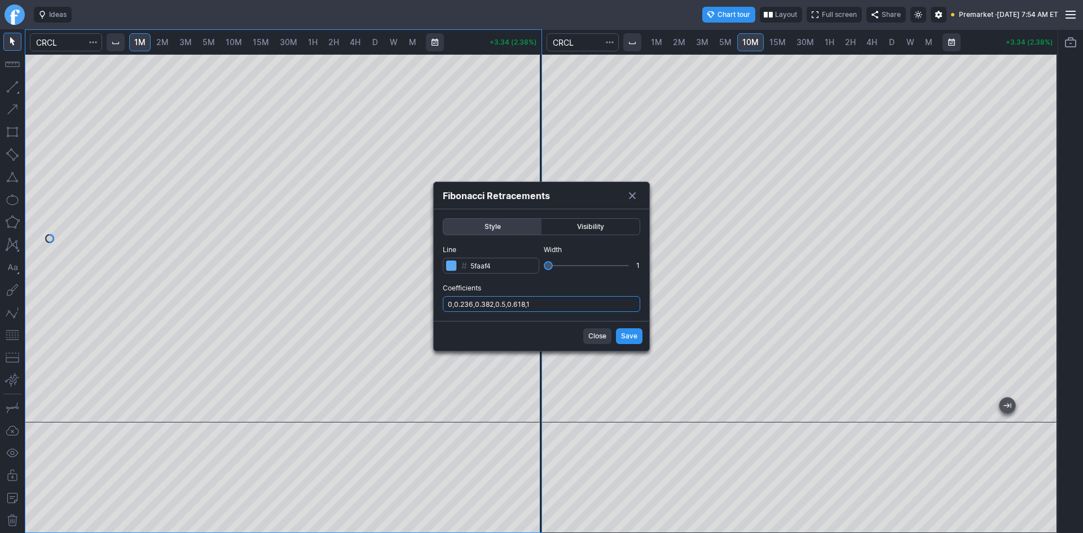
click at [549, 306] on input "0,0.236,0.382,0.5,0.618,1" at bounding box center [541, 304] width 197 height 16
type input "0,0.236,0.382,0.5,0.618,1,.786"
click at [634, 334] on span "Save" at bounding box center [629, 335] width 16 height 11
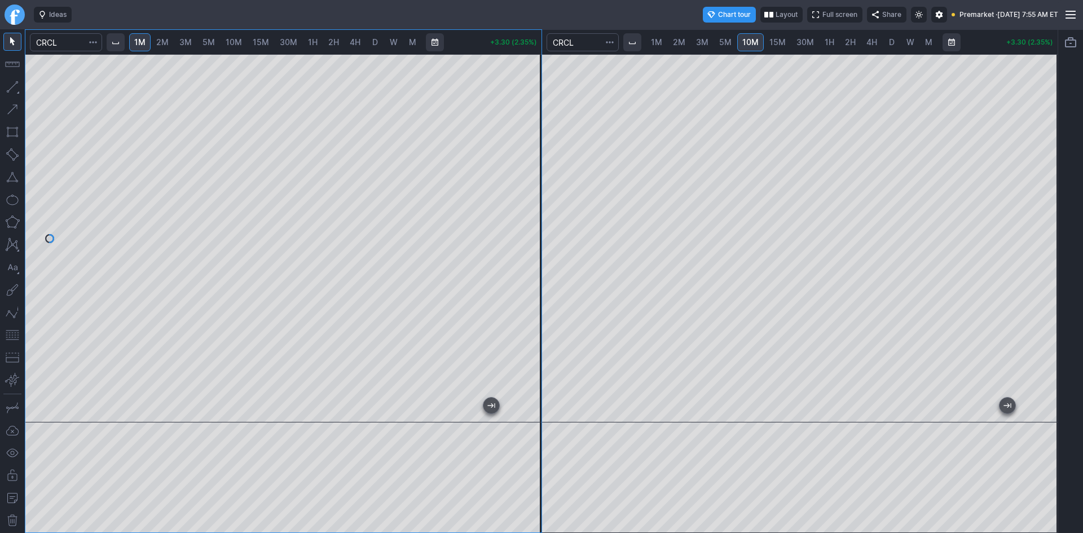
drag, startPoint x: 532, startPoint y: 191, endPoint x: 531, endPoint y: 241, distance: 50.2
click at [531, 241] on div at bounding box center [530, 235] width 24 height 340
drag, startPoint x: 528, startPoint y: 219, endPoint x: 529, endPoint y: 256, distance: 37.2
click at [529, 256] on div at bounding box center [530, 235] width 24 height 340
drag, startPoint x: 335, startPoint y: 412, endPoint x: -9, endPoint y: 395, distance: 344.4
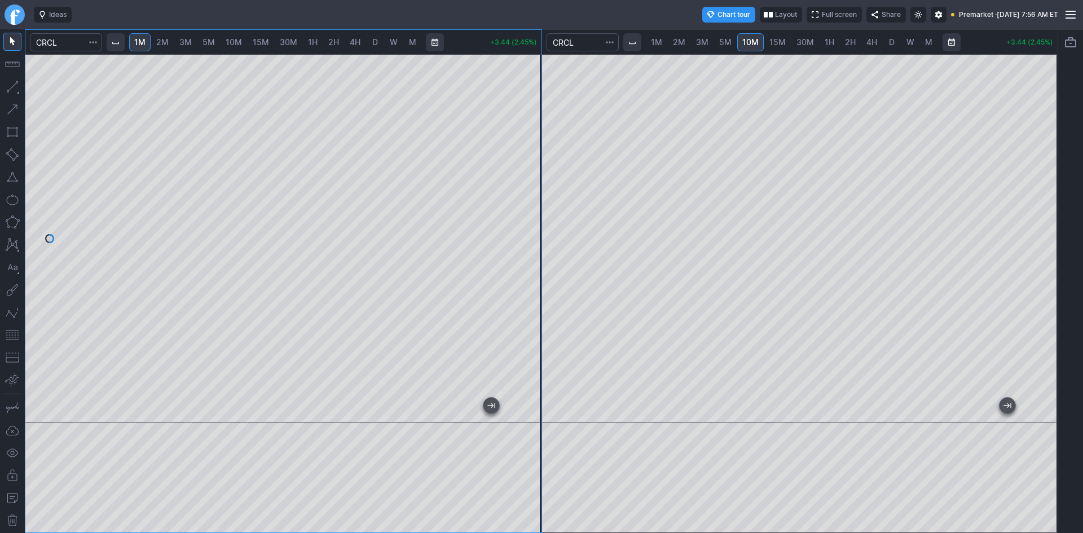
click at [0, 395] on html "Ideas Chart tour Layout Full screen Share Premarket · Fri SEP 19 2025 7:56 AM E…" at bounding box center [541, 266] width 1083 height 533
drag, startPoint x: 530, startPoint y: 318, endPoint x: 524, endPoint y: 201, distance: 116.9
click at [524, 201] on div at bounding box center [530, 235] width 24 height 340
drag, startPoint x: 527, startPoint y: 239, endPoint x: 530, endPoint y: 279, distance: 39.6
click at [530, 279] on div at bounding box center [530, 235] width 24 height 340
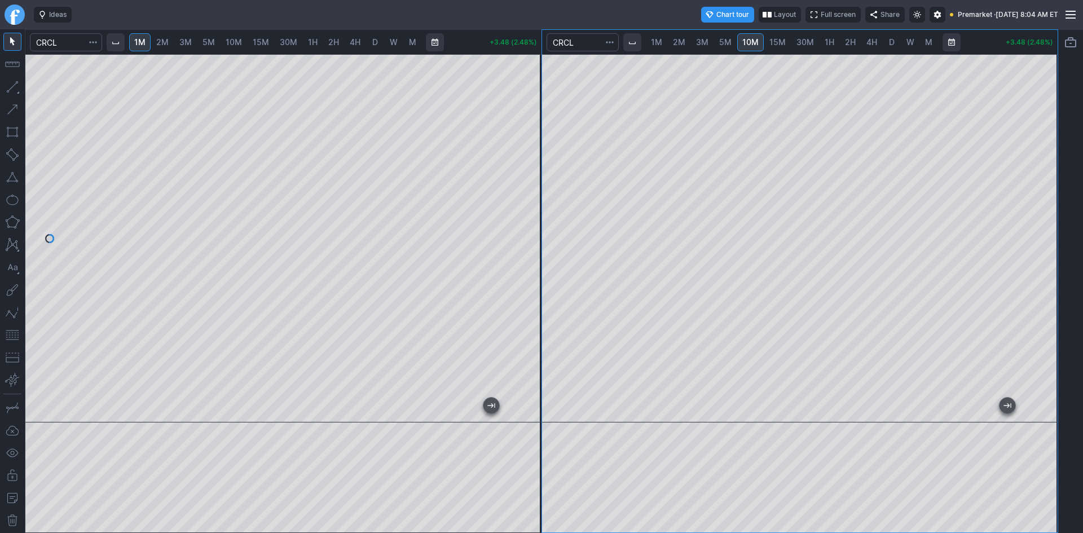
drag, startPoint x: 1048, startPoint y: 204, endPoint x: 1048, endPoint y: 222, distance: 18.0
click at [1048, 222] on div at bounding box center [1046, 235] width 24 height 340
drag, startPoint x: 1047, startPoint y: 206, endPoint x: 1049, endPoint y: 214, distance: 8.1
click at [1049, 214] on div at bounding box center [1046, 235] width 24 height 340
drag, startPoint x: 450, startPoint y: 413, endPoint x: 345, endPoint y: 408, distance: 105.6
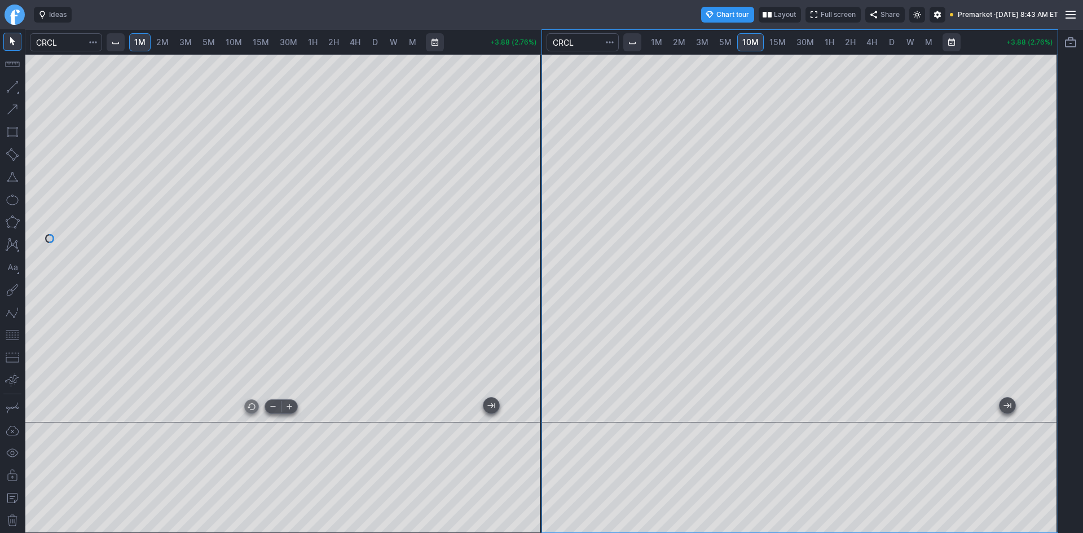
click at [346, 411] on div at bounding box center [281, 412] width 473 height 11
click at [527, 287] on div at bounding box center [283, 238] width 516 height 368
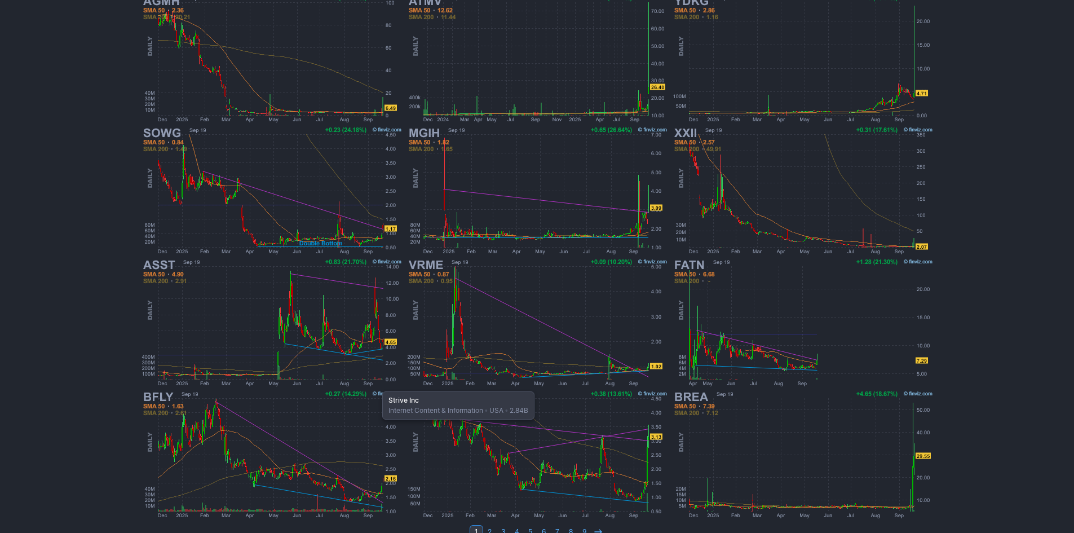
scroll to position [226, 0]
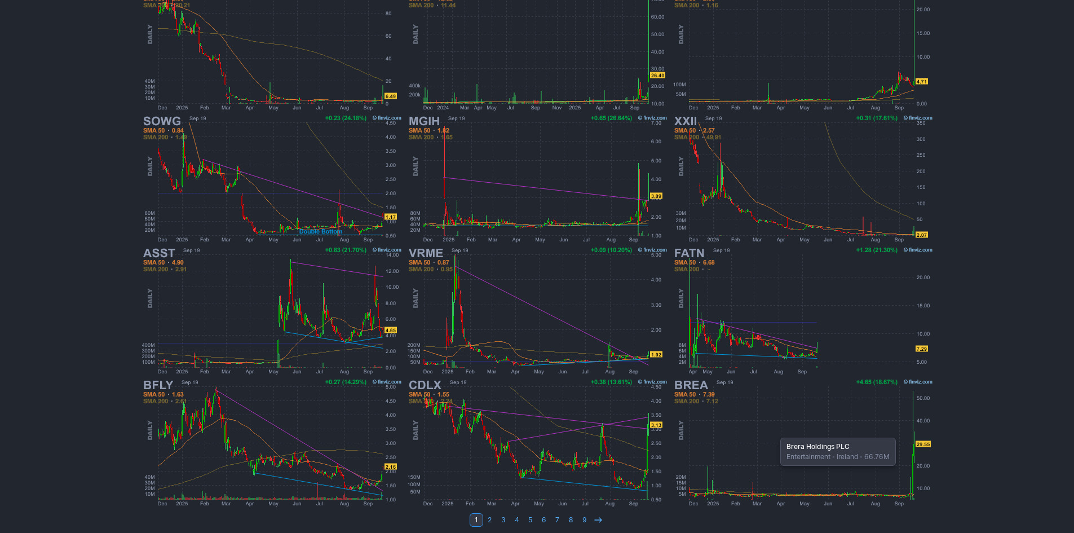
click at [775, 432] on img at bounding box center [803, 443] width 264 height 132
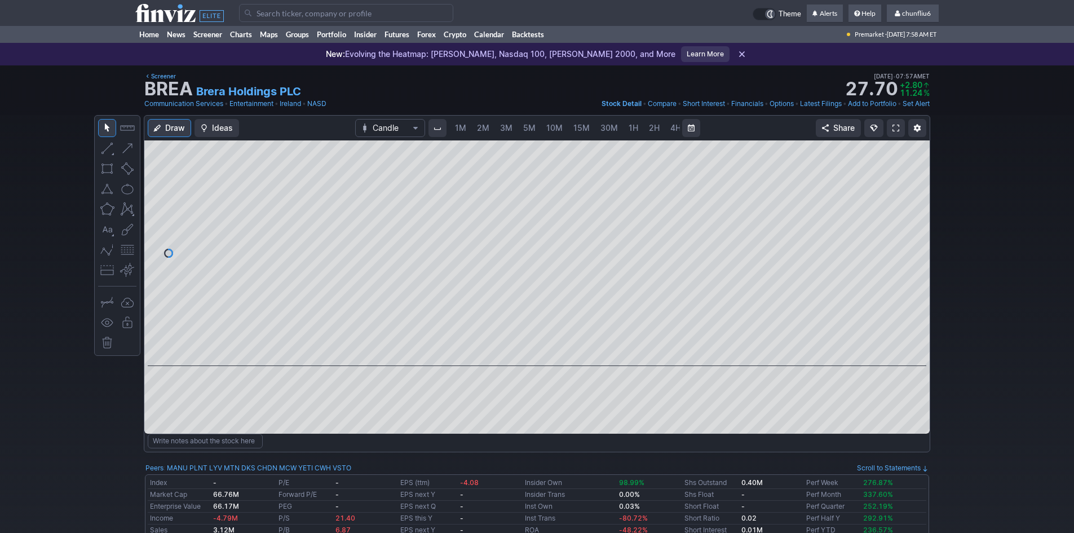
scroll to position [0, 61]
click at [471, 131] on div "Draw Ideas Candle 1M 2M 3M 5M 10M 15M 30M 1H 2H 4H D W M Share" at bounding box center [537, 275] width 786 height 318
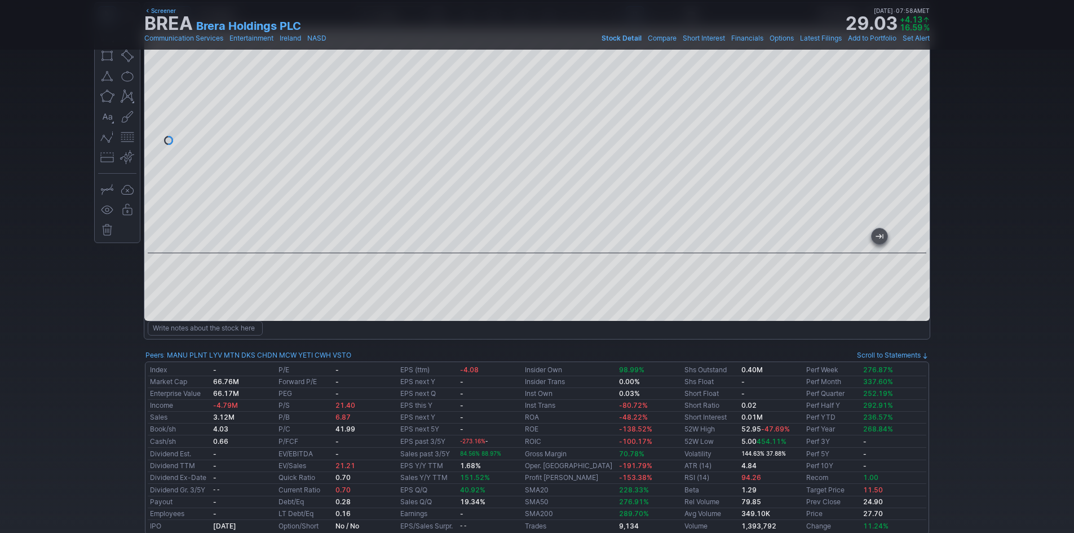
scroll to position [0, 0]
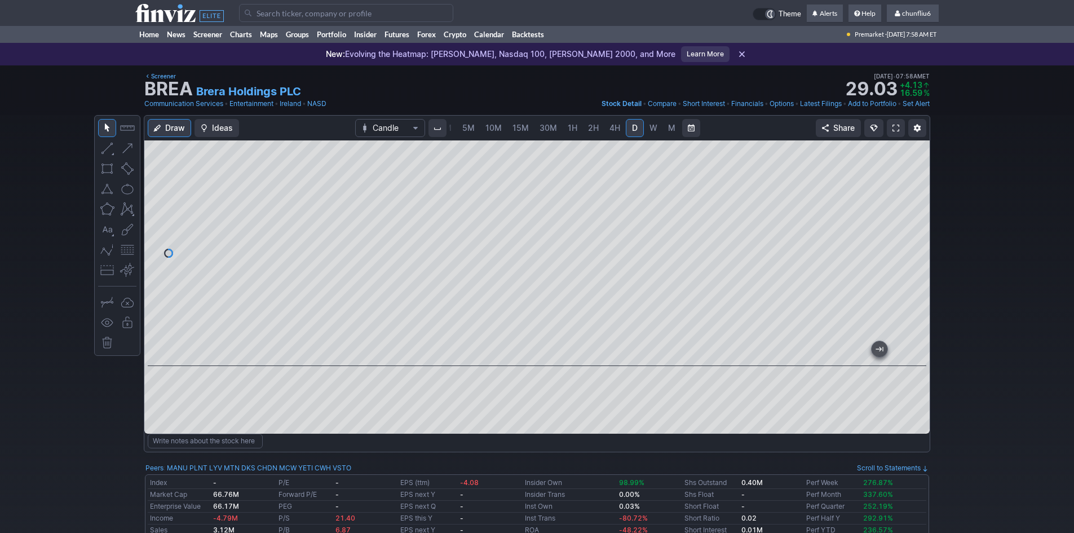
click at [897, 129] on span at bounding box center [896, 128] width 7 height 9
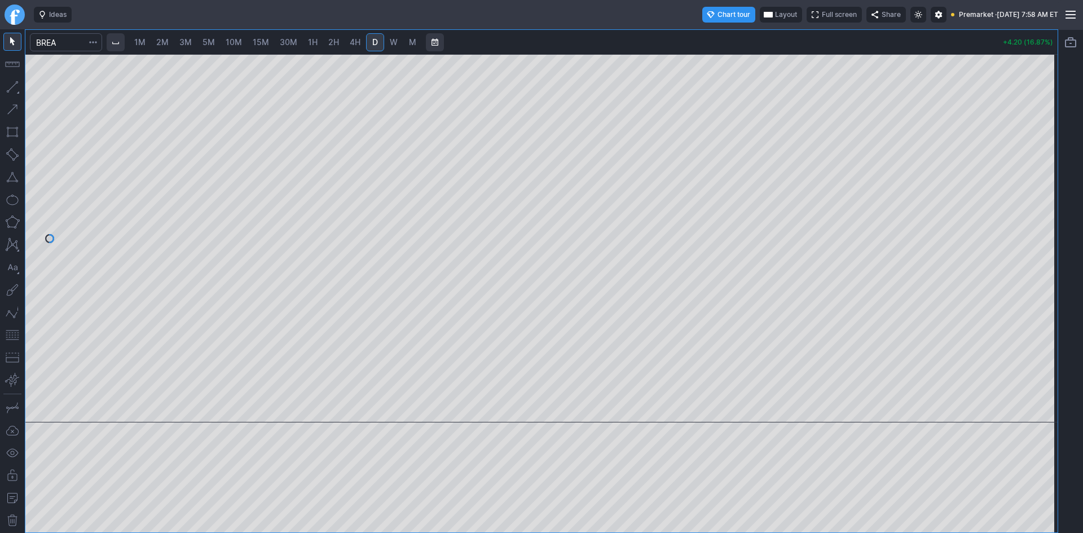
click at [160, 39] on span "2M" at bounding box center [162, 42] width 12 height 10
click at [146, 44] on span "1M" at bounding box center [139, 42] width 11 height 10
click at [14, 336] on button "button" at bounding box center [12, 335] width 18 height 18
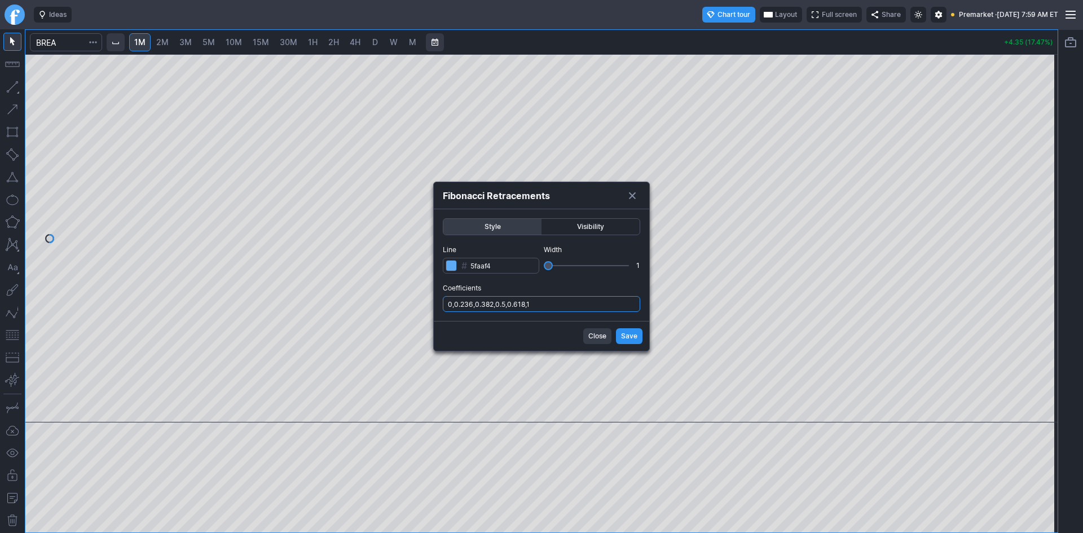
click at [556, 301] on input "0,0.236,0.382,0.5,0.618,1" at bounding box center [541, 304] width 197 height 16
type input "0,0.236,0.382,0.5,0.618,1,.786"
click at [631, 339] on span "Save" at bounding box center [629, 335] width 16 height 11
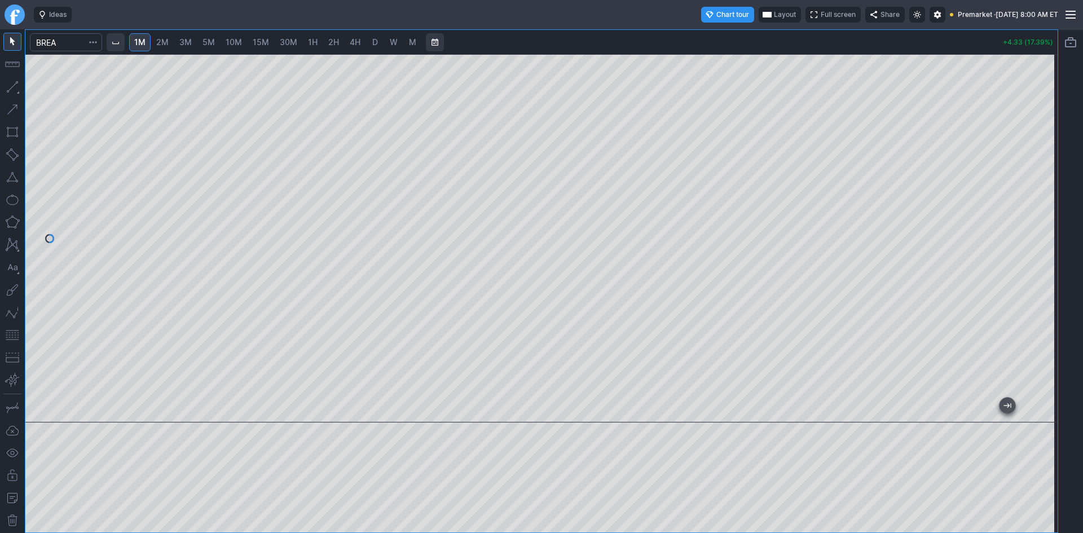
drag, startPoint x: 1039, startPoint y: 175, endPoint x: 1035, endPoint y: 235, distance: 59.9
click at [1035, 235] on div at bounding box center [1046, 235] width 24 height 340
click at [774, 12] on span "Layout" at bounding box center [785, 14] width 22 height 11
click at [736, 35] on button "Layout" at bounding box center [736, 37] width 16 height 16
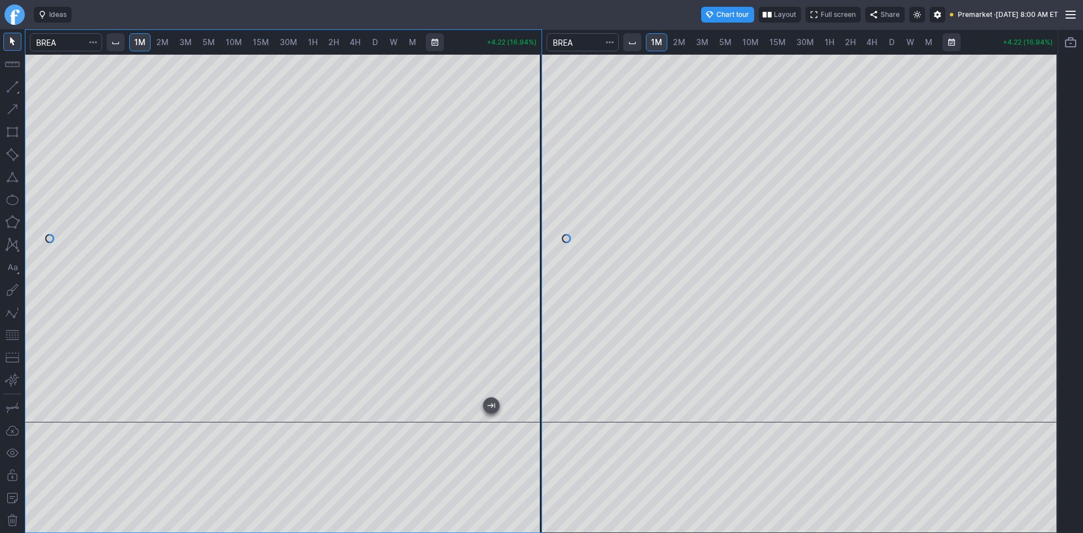
click at [729, 41] on span "5M" at bounding box center [725, 42] width 12 height 10
drag, startPoint x: 1056, startPoint y: 144, endPoint x: 1036, endPoint y: 171, distance: 33.8
click at [1052, 171] on div at bounding box center [1046, 235] width 24 height 340
click at [15, 334] on button "button" at bounding box center [12, 335] width 18 height 18
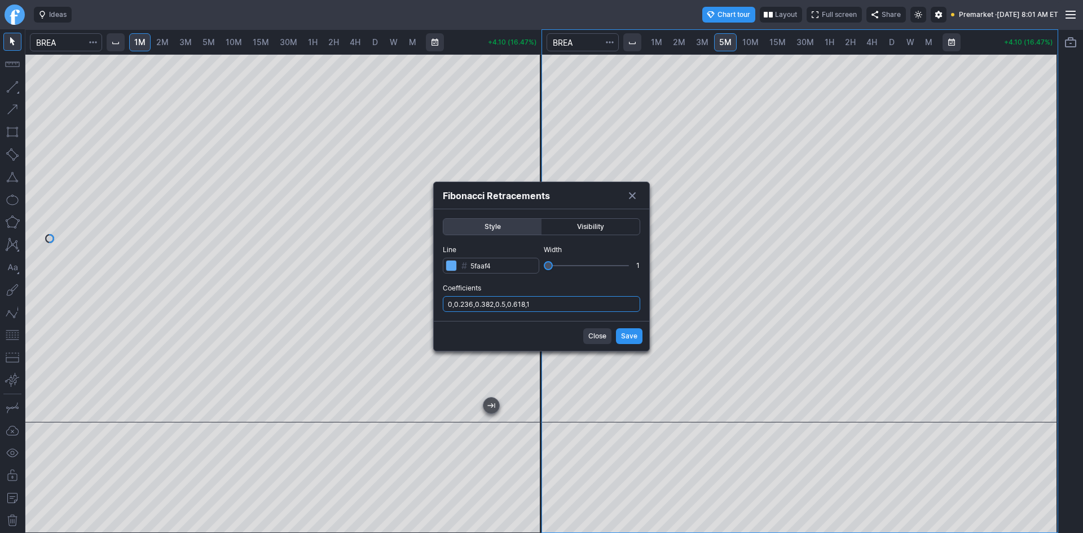
click at [567, 303] on input "0,0.236,0.382,0.5,0.618,1" at bounding box center [541, 304] width 197 height 16
type input "0,0.236,0.382,0.5,0.618,1,.786"
click at [631, 334] on span "Save" at bounding box center [629, 335] width 16 height 11
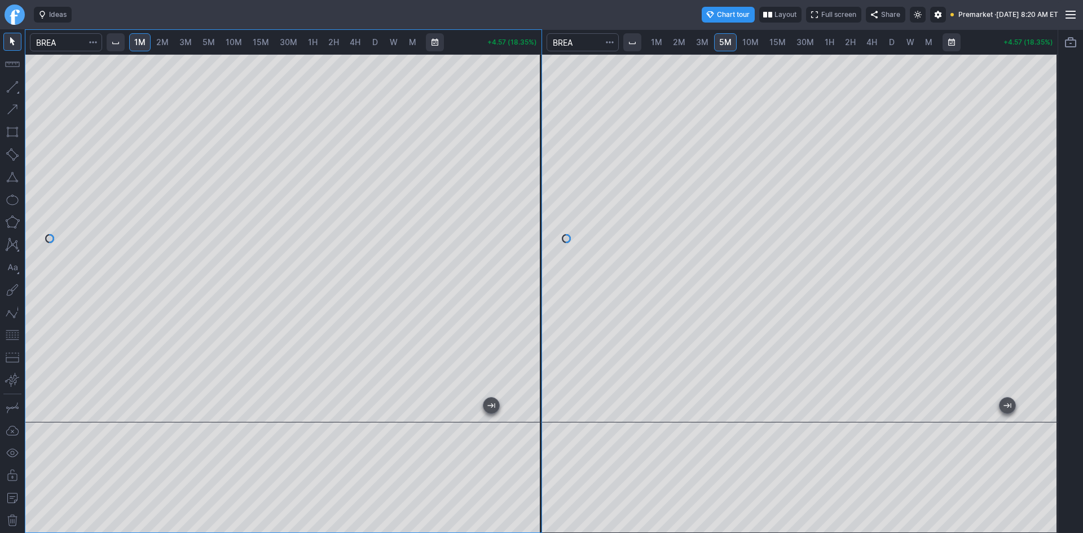
drag, startPoint x: 532, startPoint y: 260, endPoint x: 539, endPoint y: 238, distance: 23.0
click at [539, 238] on div at bounding box center [530, 235] width 24 height 340
click at [527, 240] on div at bounding box center [530, 235] width 24 height 340
click at [16, 332] on button "button" at bounding box center [12, 335] width 18 height 18
drag, startPoint x: 532, startPoint y: 158, endPoint x: 533, endPoint y: 179, distance: 21.5
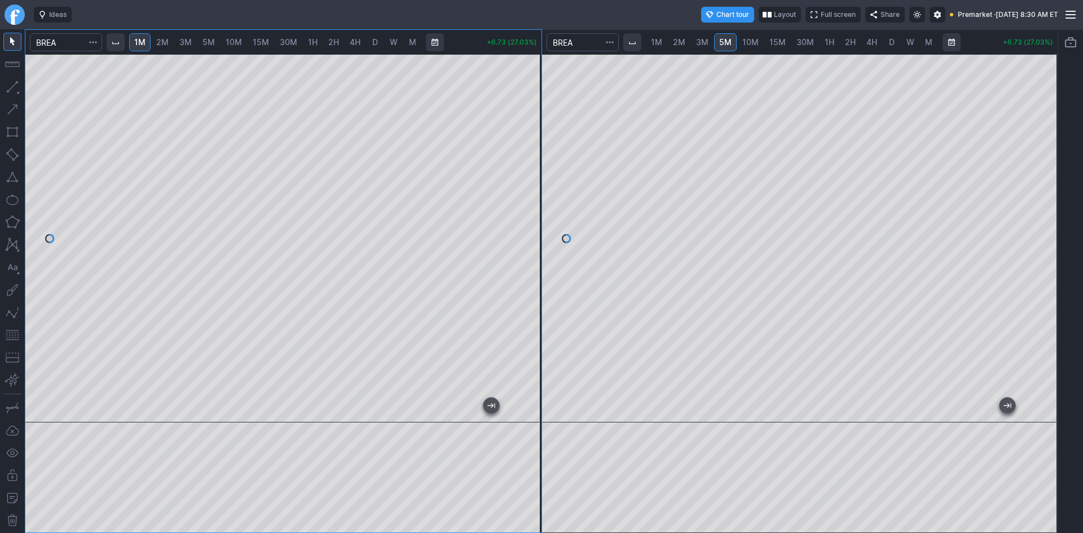
click at [533, 179] on div at bounding box center [530, 235] width 24 height 340
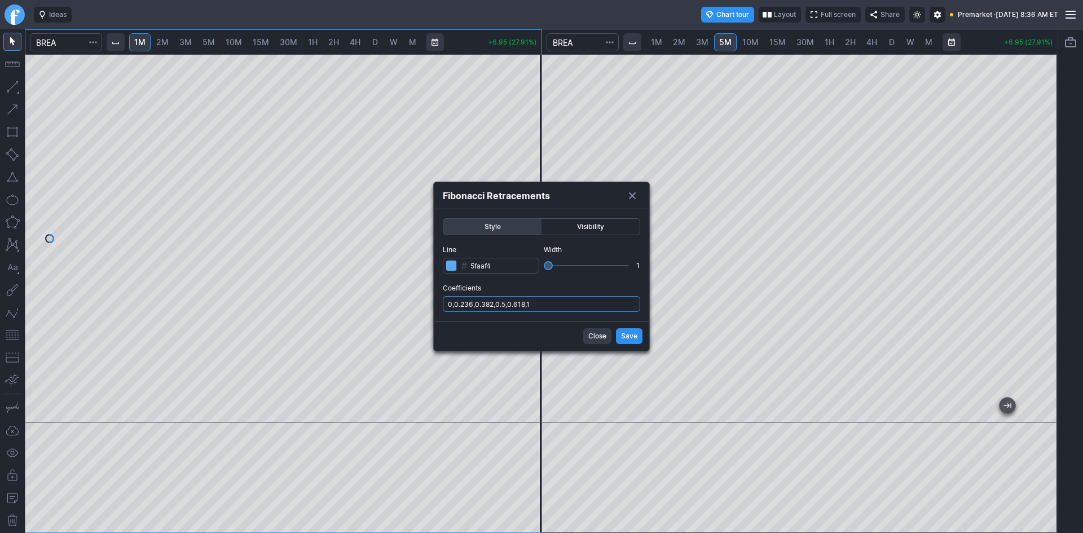
click at [540, 305] on input "0,0.236,0.382,0.5,0.618,1" at bounding box center [541, 304] width 197 height 16
type input "0,0.236,0.382,0.5,0.618,1,.786"
click at [618, 334] on button "Save" at bounding box center [629, 336] width 27 height 16
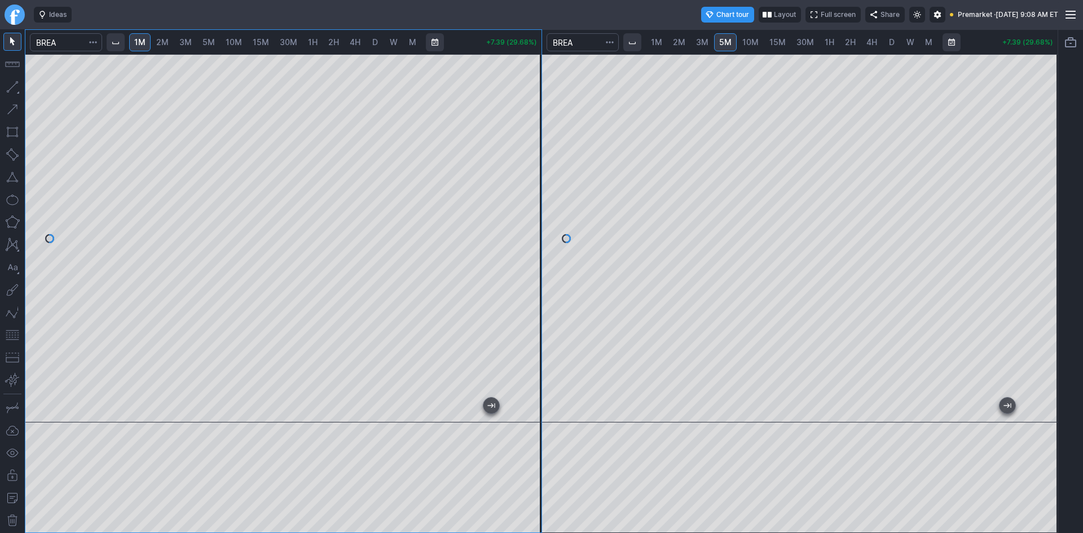
drag, startPoint x: 526, startPoint y: 263, endPoint x: 530, endPoint y: 281, distance: 18.4
click at [530, 279] on div at bounding box center [530, 235] width 24 height 340
drag, startPoint x: 519, startPoint y: 130, endPoint x: 521, endPoint y: 160, distance: 29.4
click at [521, 160] on div at bounding box center [530, 235] width 24 height 340
drag, startPoint x: 1043, startPoint y: 210, endPoint x: 1043, endPoint y: 193, distance: 16.4
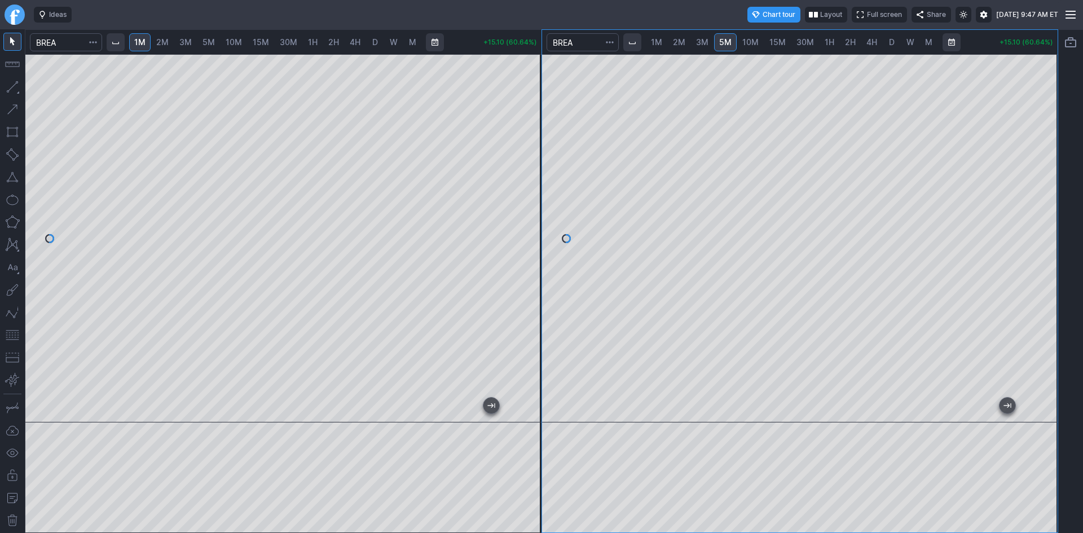
click at [1043, 193] on div at bounding box center [1046, 235] width 24 height 340
click at [164, 44] on span "2M" at bounding box center [162, 42] width 12 height 10
drag, startPoint x: 529, startPoint y: 209, endPoint x: 522, endPoint y: 267, distance: 59.1
click at [522, 267] on div at bounding box center [530, 235] width 24 height 340
click at [11, 337] on button "button" at bounding box center [12, 335] width 18 height 18
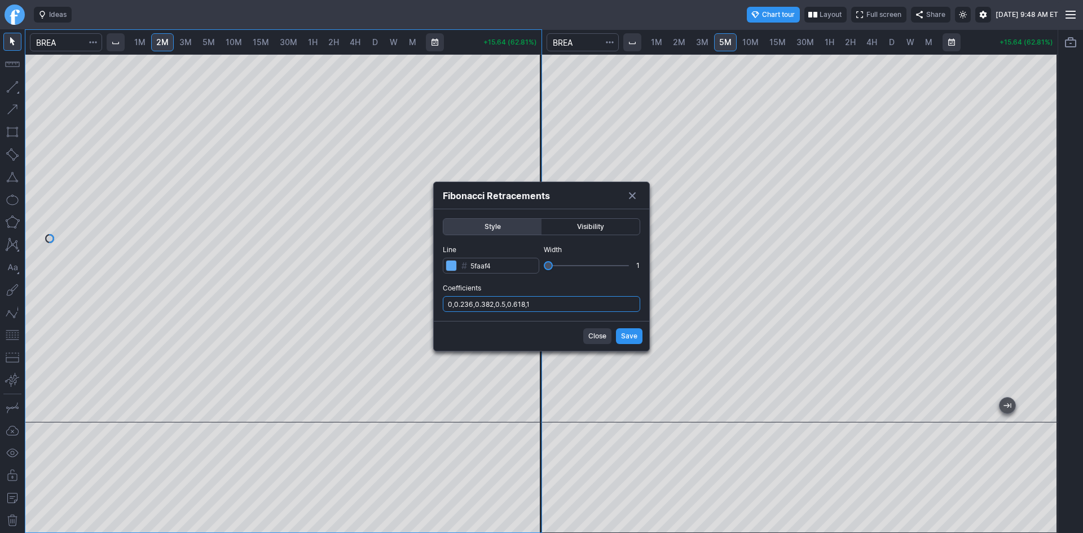
click at [542, 307] on input "0,0.236,0.382,0.5,0.618,1" at bounding box center [541, 304] width 197 height 16
type input "0,0.236,0.382,0.5,0.618,1,.786"
click at [619, 334] on button "Save" at bounding box center [629, 336] width 27 height 16
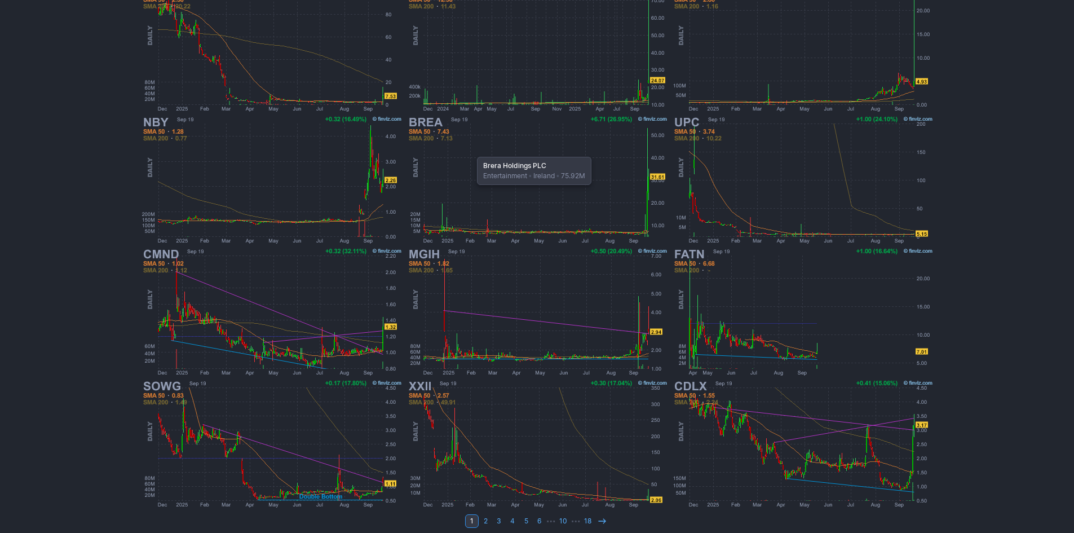
scroll to position [232, 0]
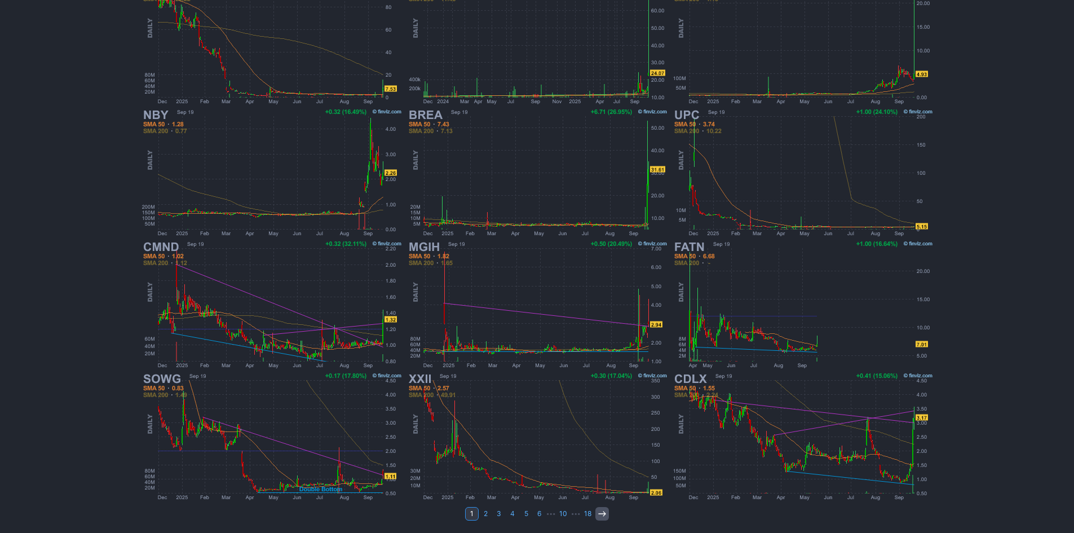
click at [599, 513] on icon at bounding box center [602, 513] width 9 height 9
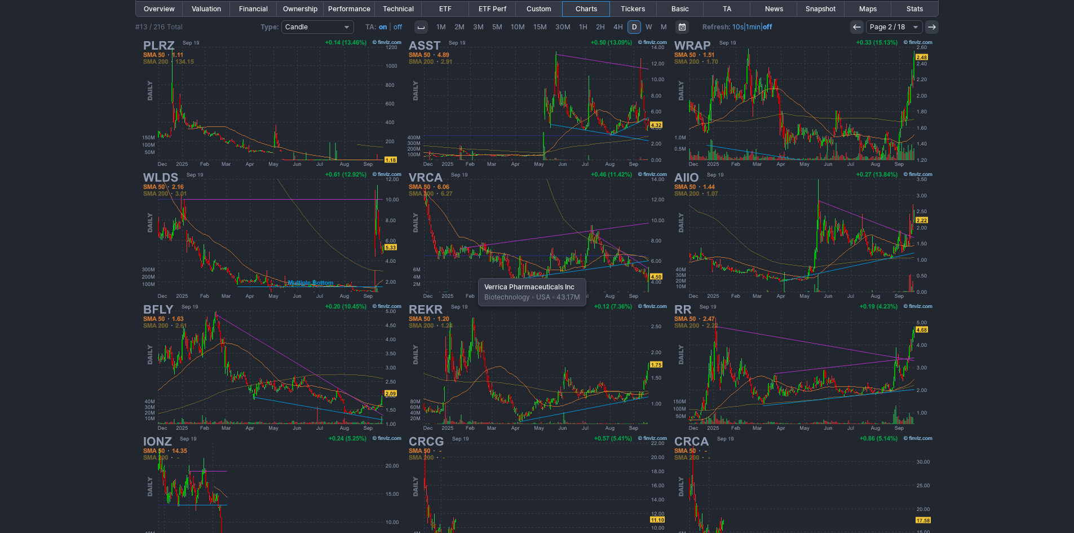
scroll to position [232, 0]
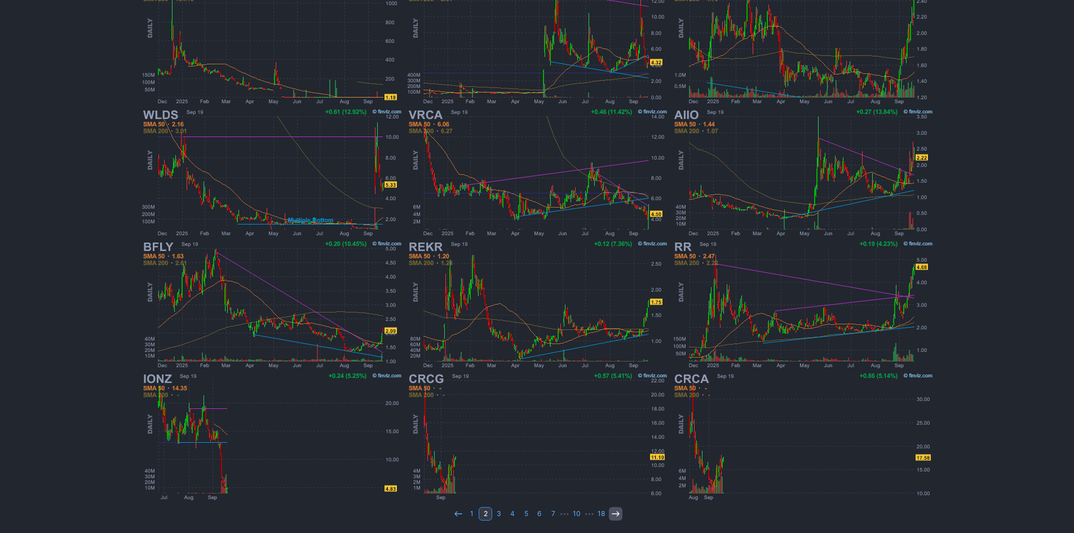
click at [615, 517] on icon at bounding box center [615, 513] width 9 height 9
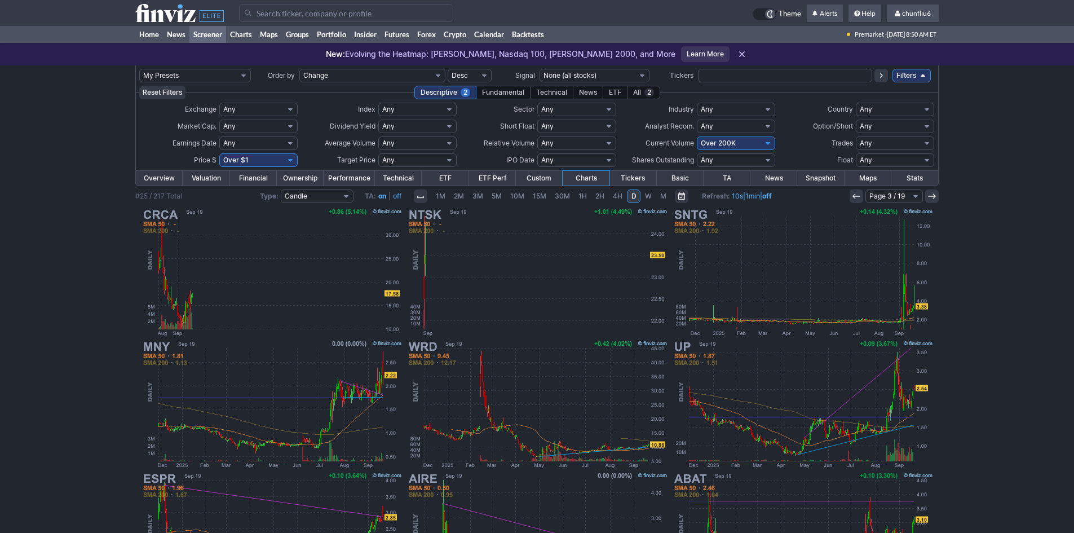
click at [855, 194] on use at bounding box center [856, 195] width 7 height 5
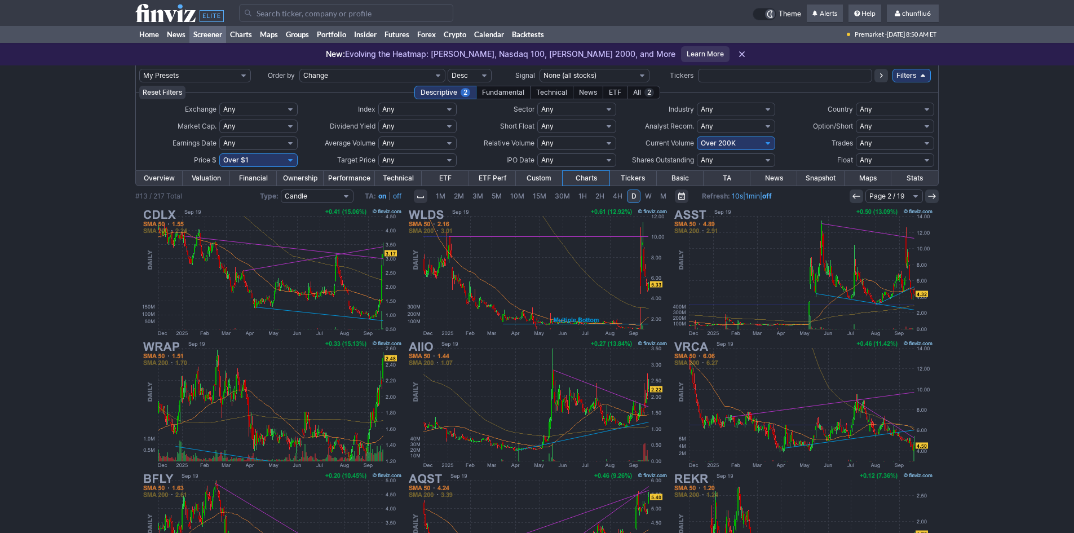
click at [855, 194] on use at bounding box center [856, 195] width 7 height 5
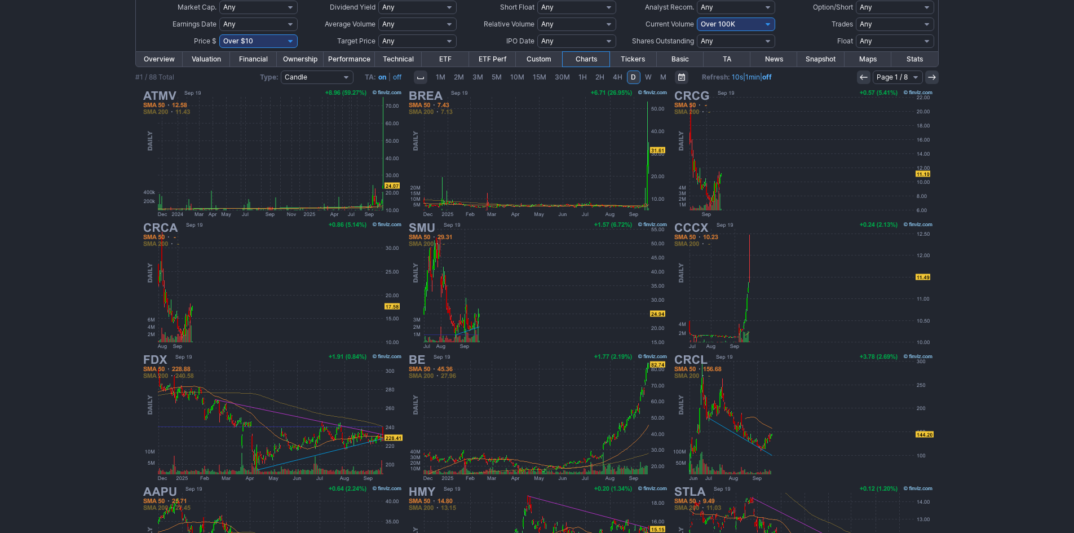
scroll to position [119, 0]
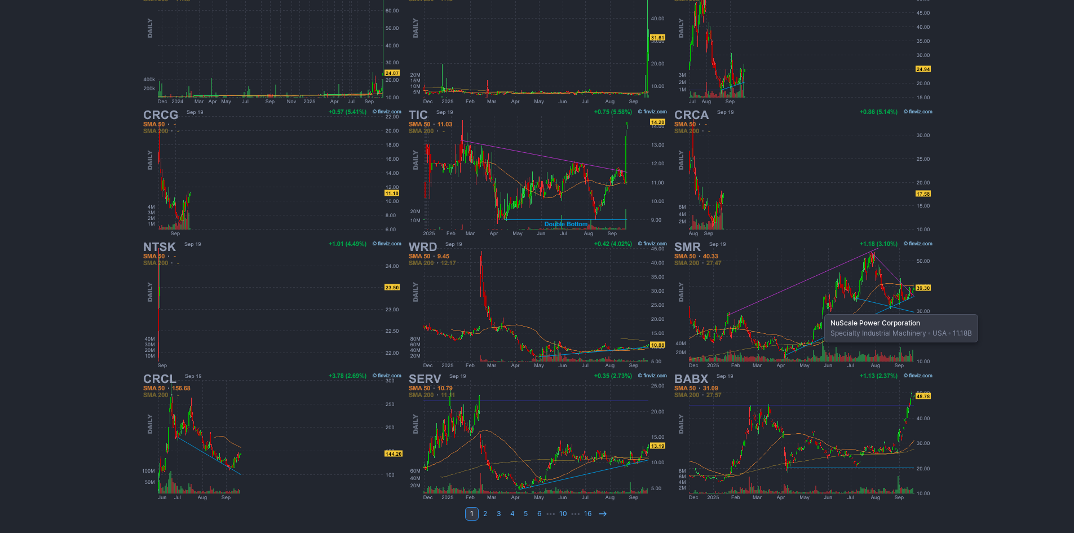
click at [819, 308] on img at bounding box center [803, 305] width 264 height 132
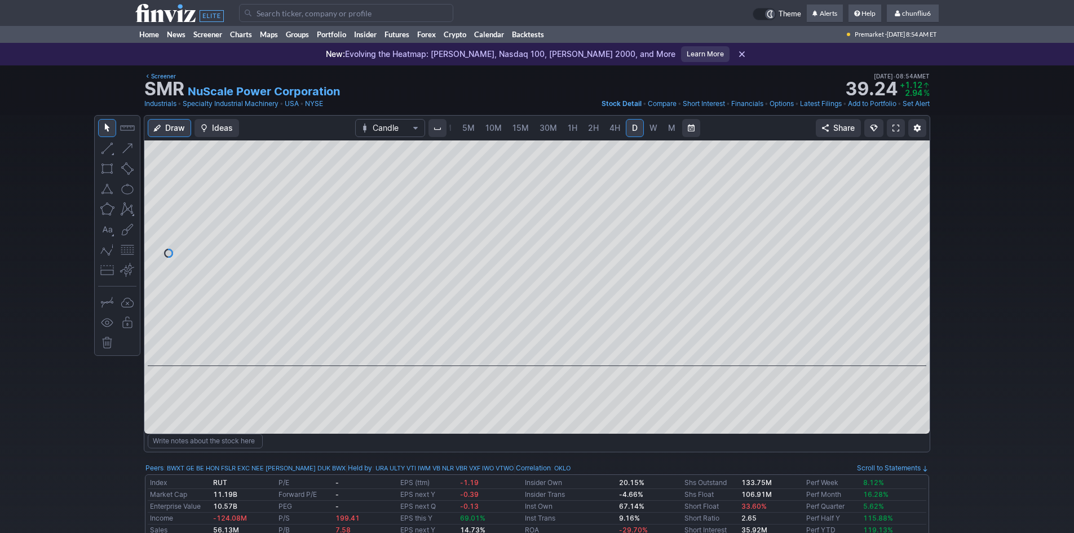
click at [897, 127] on span at bounding box center [896, 128] width 7 height 9
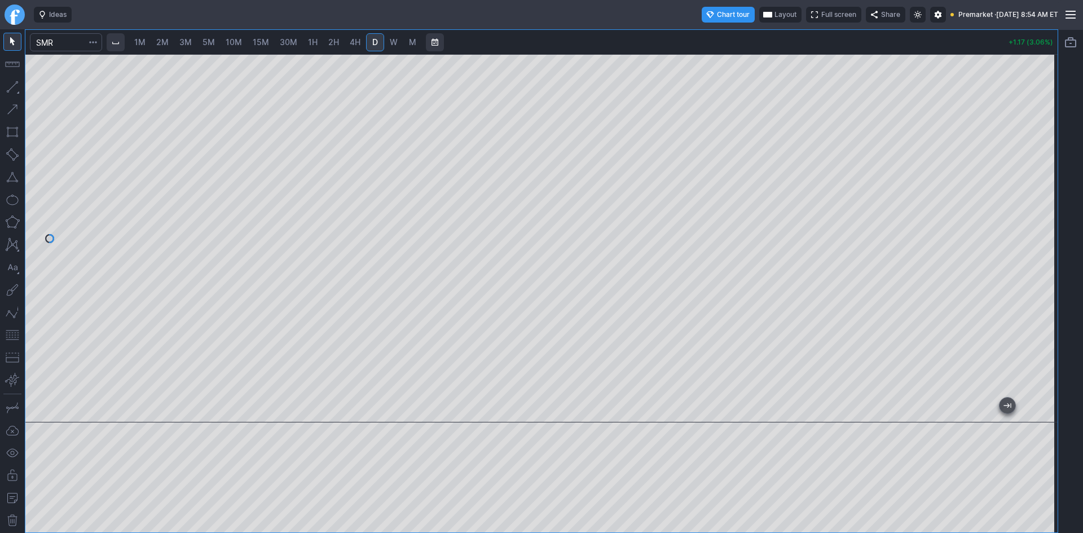
click at [169, 42] on span "2M" at bounding box center [162, 42] width 12 height 10
drag, startPoint x: 1043, startPoint y: 114, endPoint x: 1035, endPoint y: 242, distance: 127.7
click at [1035, 242] on div at bounding box center [1046, 235] width 24 height 340
drag, startPoint x: 1044, startPoint y: 130, endPoint x: 1038, endPoint y: 187, distance: 57.2
click at [1038, 187] on div at bounding box center [1046, 235] width 24 height 340
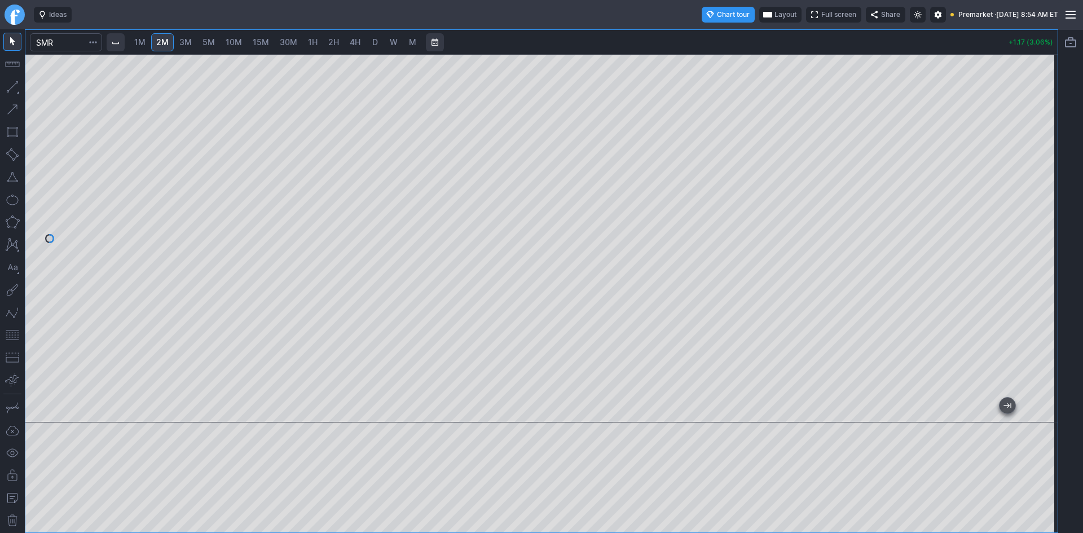
click at [11, 336] on button "button" at bounding box center [12, 335] width 18 height 18
click at [1025, 249] on div at bounding box center [541, 238] width 1032 height 368
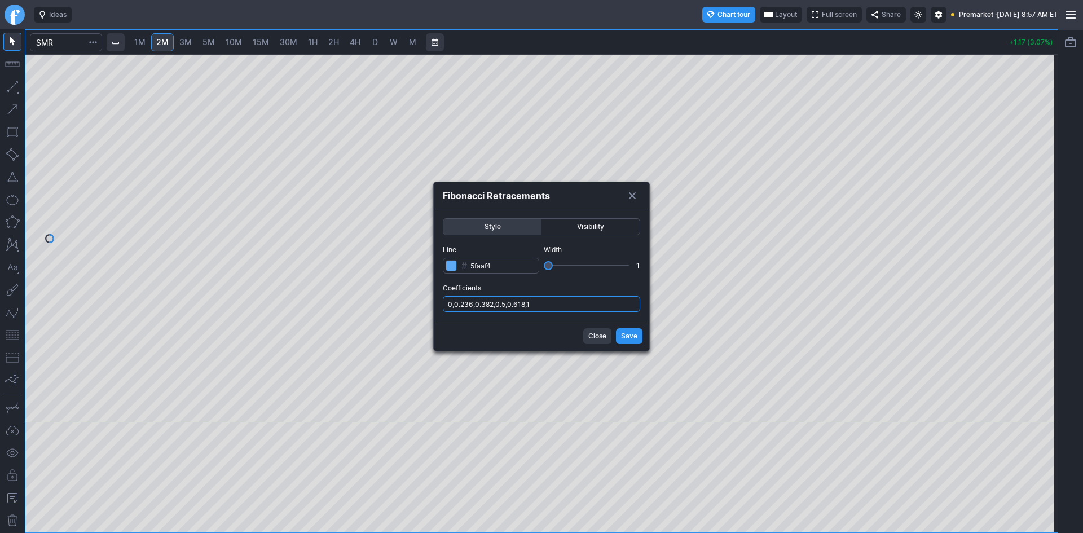
click at [556, 299] on input "0,0.236,0.382,0.5,0.618,1" at bounding box center [541, 304] width 197 height 16
type input "0,0.236,0.382,0.5,0.618,1,.786"
click at [623, 329] on button "Save" at bounding box center [629, 336] width 27 height 16
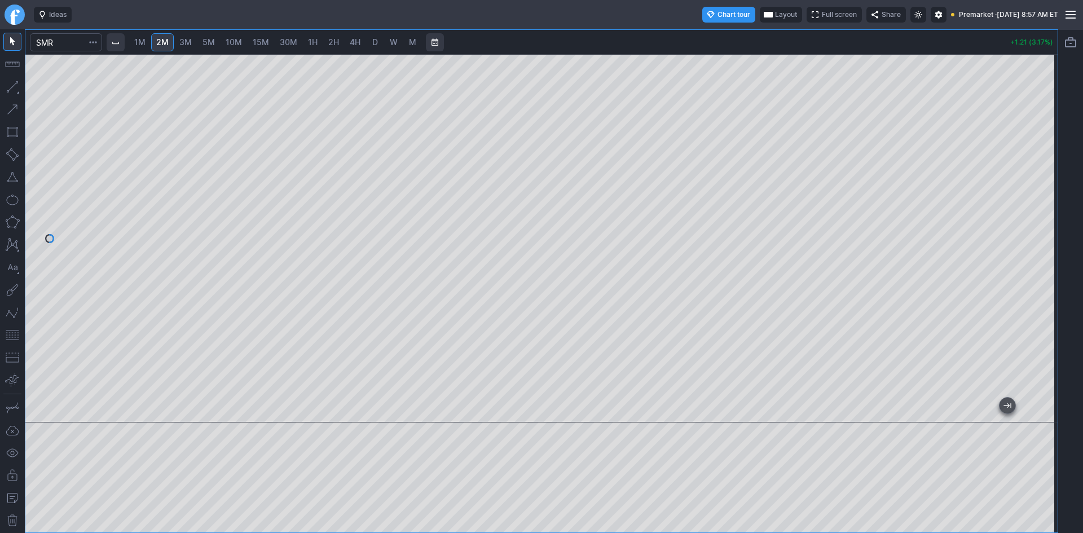
drag, startPoint x: 1043, startPoint y: 258, endPoint x: 1043, endPoint y: 250, distance: 7.9
click at [1043, 250] on div at bounding box center [1046, 235] width 24 height 340
drag, startPoint x: 1043, startPoint y: 165, endPoint x: 1036, endPoint y: 229, distance: 64.7
click at [1040, 229] on div at bounding box center [1046, 235] width 24 height 340
click at [1037, 172] on div at bounding box center [541, 238] width 1032 height 368
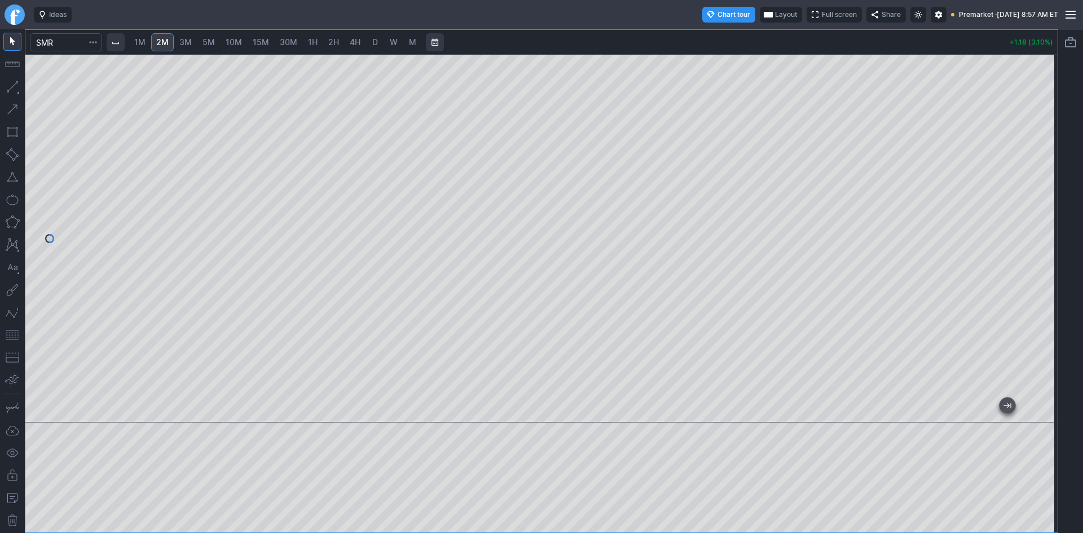
drag, startPoint x: 694, startPoint y: 411, endPoint x: 1059, endPoint y: 398, distance: 365.1
click at [1059, 398] on div "1M 2M 3M 5M 10M 15M 30M 1H 2H 4H D W M +1.18 (3.10%)" at bounding box center [541, 281] width 1083 height 504
click at [778, 409] on div at bounding box center [541, 238] width 1032 height 368
drag, startPoint x: 1043, startPoint y: 302, endPoint x: 1034, endPoint y: 246, distance: 57.1
click at [1034, 246] on div at bounding box center [1046, 235] width 24 height 340
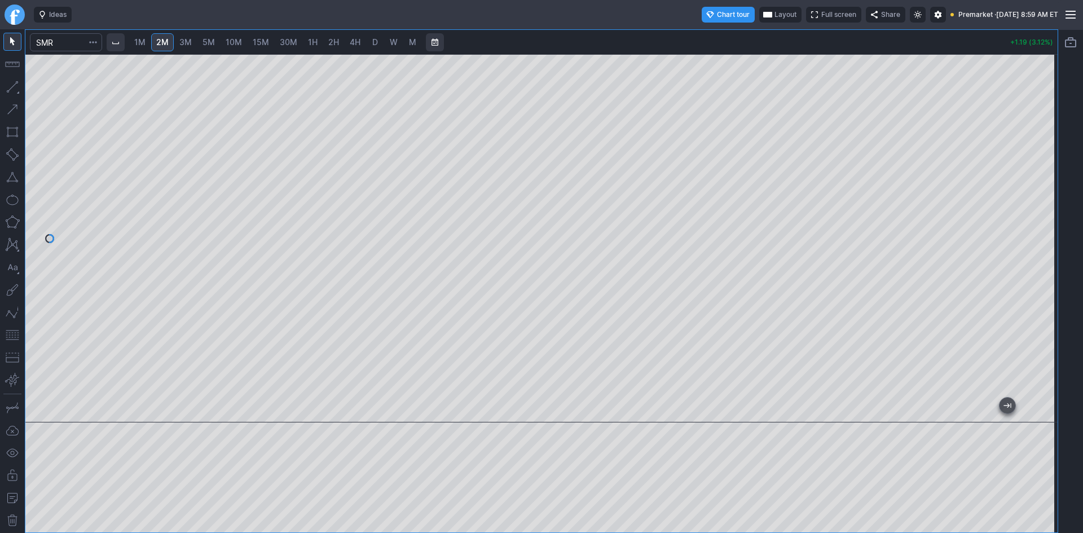
drag, startPoint x: 1043, startPoint y: 284, endPoint x: 1043, endPoint y: 261, distance: 23.7
click at [1043, 261] on div at bounding box center [1046, 235] width 24 height 340
drag, startPoint x: 1038, startPoint y: 321, endPoint x: 1038, endPoint y: 279, distance: 42.3
click at [1038, 279] on div at bounding box center [1046, 235] width 24 height 340
click at [11, 340] on button "button" at bounding box center [12, 335] width 18 height 18
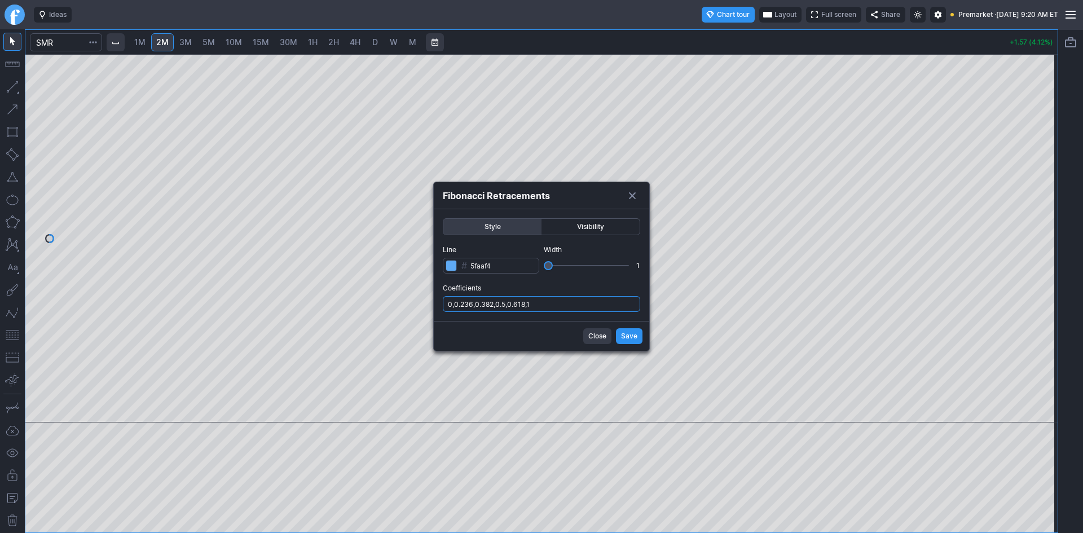
click at [578, 302] on input "0,0.236,0.382,0.5,0.618,1" at bounding box center [541, 304] width 197 height 16
type input "0,0.236,0.382,0.5,0.618,1,.786"
click at [620, 336] on button "Save" at bounding box center [629, 336] width 27 height 16
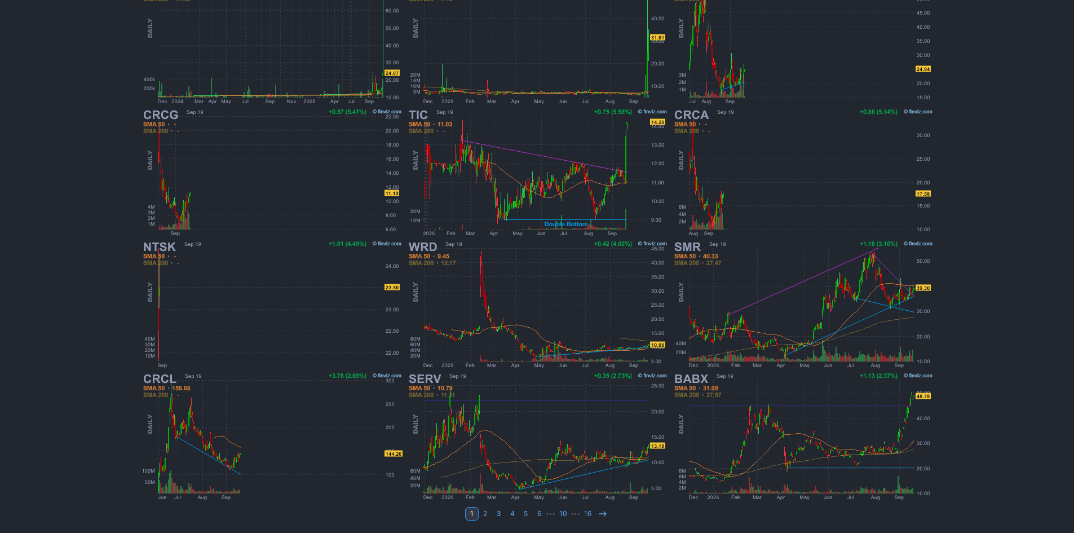
scroll to position [232, 0]
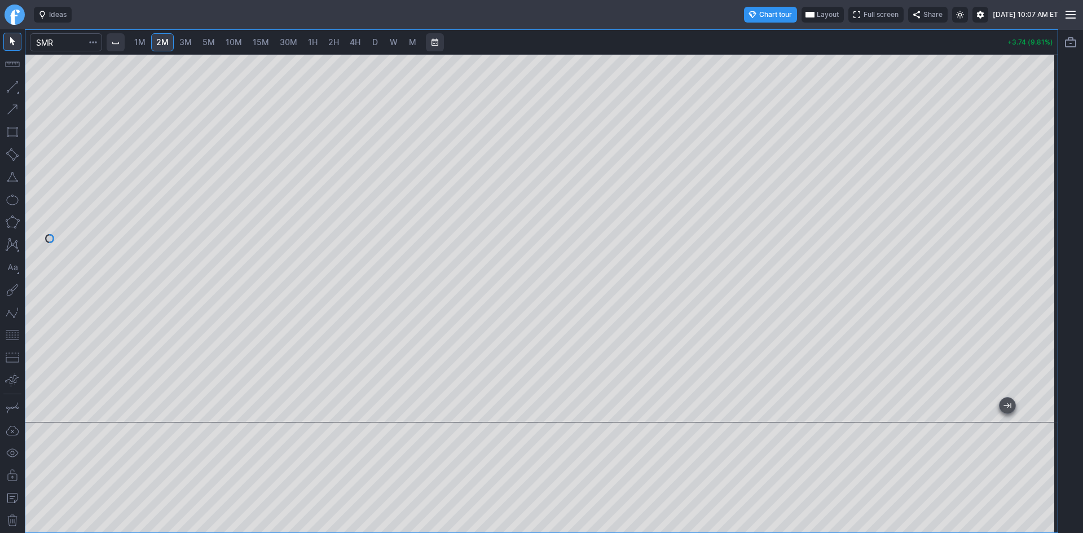
drag, startPoint x: 1048, startPoint y: 116, endPoint x: 1039, endPoint y: 208, distance: 92.9
click at [1039, 208] on div at bounding box center [1046, 235] width 24 height 340
click at [1032, 164] on div at bounding box center [541, 238] width 1032 height 368
drag, startPoint x: 1039, startPoint y: 116, endPoint x: 1019, endPoint y: 54, distance: 65.3
click at [1016, 37] on div "1M 2M 3M 5M 10M 15M 30M 1H 2H 4H D W M +3.84 (10.08%)" at bounding box center [541, 281] width 1032 height 503
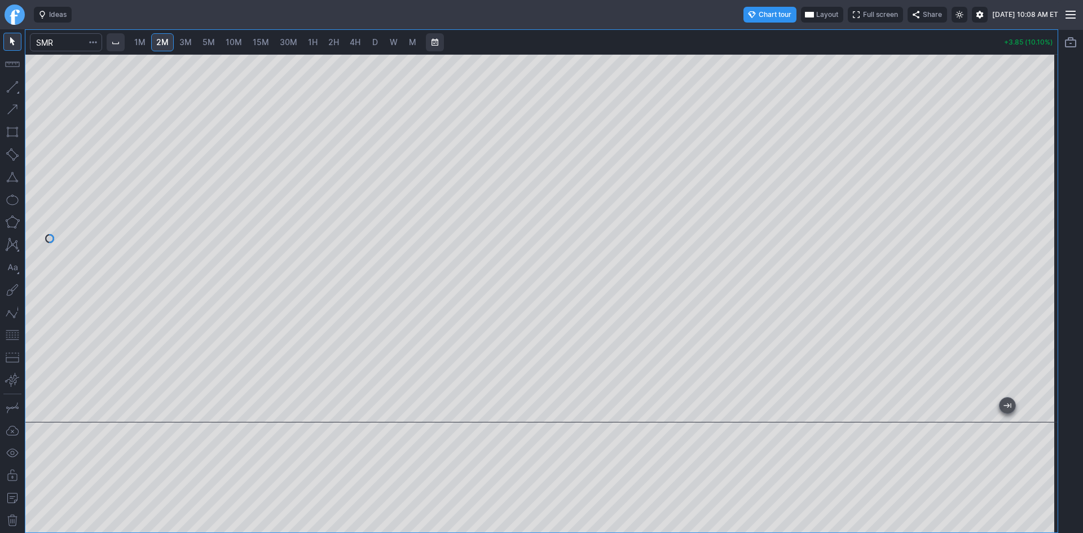
drag, startPoint x: 1048, startPoint y: 96, endPoint x: 1041, endPoint y: 139, distance: 44.0
click at [1041, 139] on div at bounding box center [1046, 235] width 24 height 340
drag, startPoint x: 1051, startPoint y: 157, endPoint x: 1046, endPoint y: 122, distance: 34.8
click at [1046, 122] on div at bounding box center [1046, 235] width 24 height 340
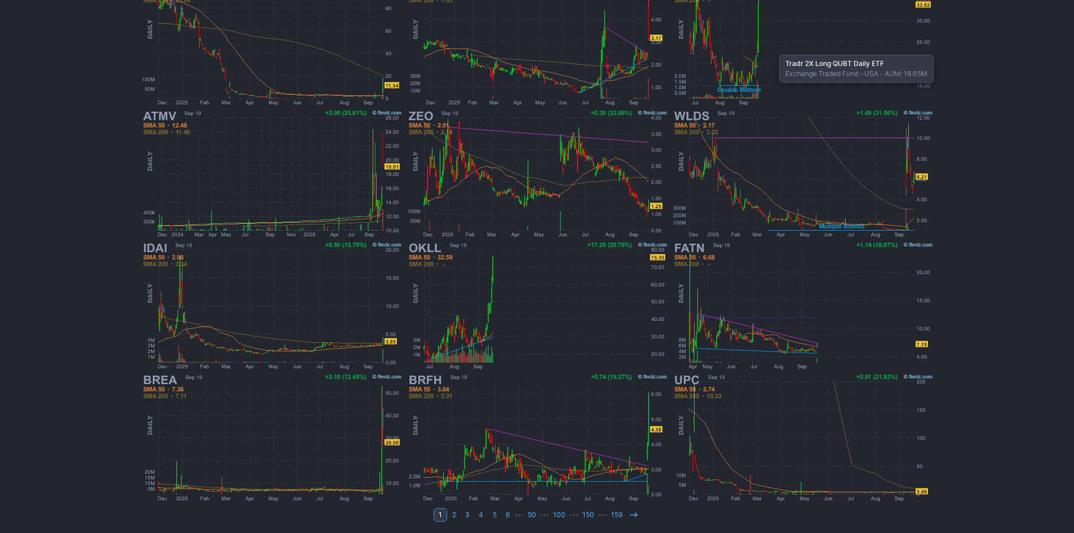
scroll to position [232, 0]
click at [630, 514] on use at bounding box center [633, 513] width 7 height 5
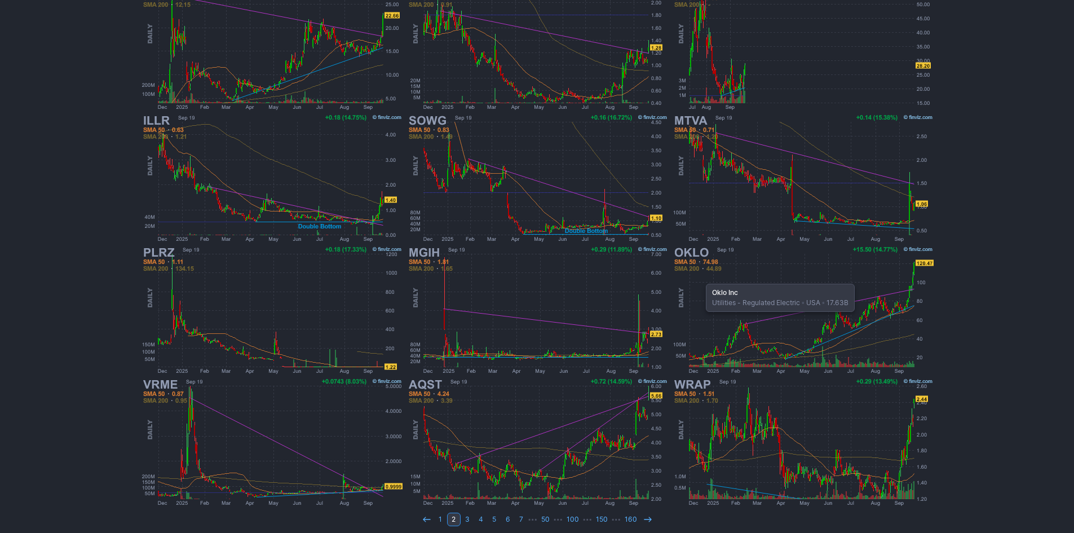
scroll to position [232, 0]
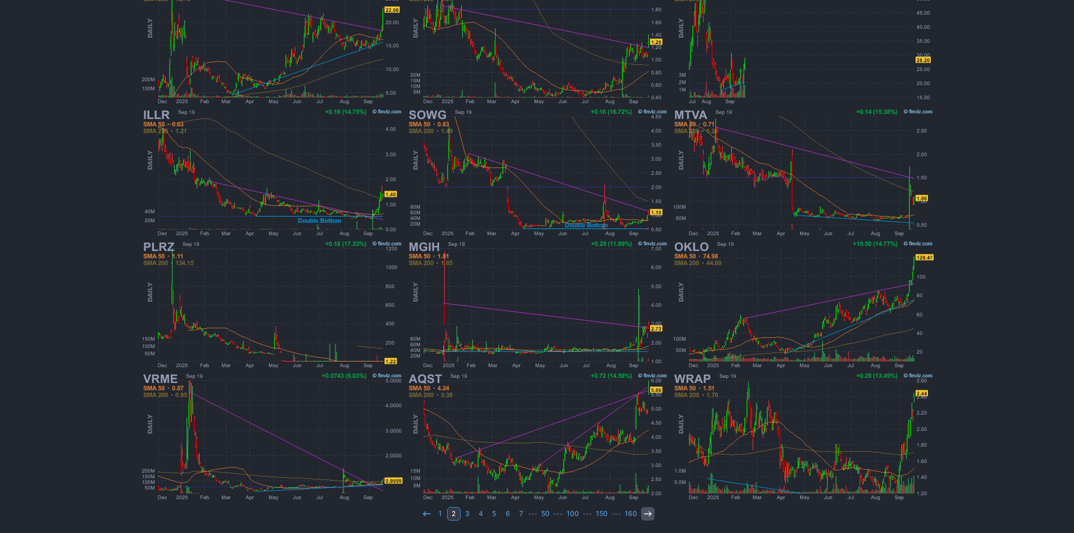
click at [643, 511] on icon at bounding box center [647, 513] width 9 height 9
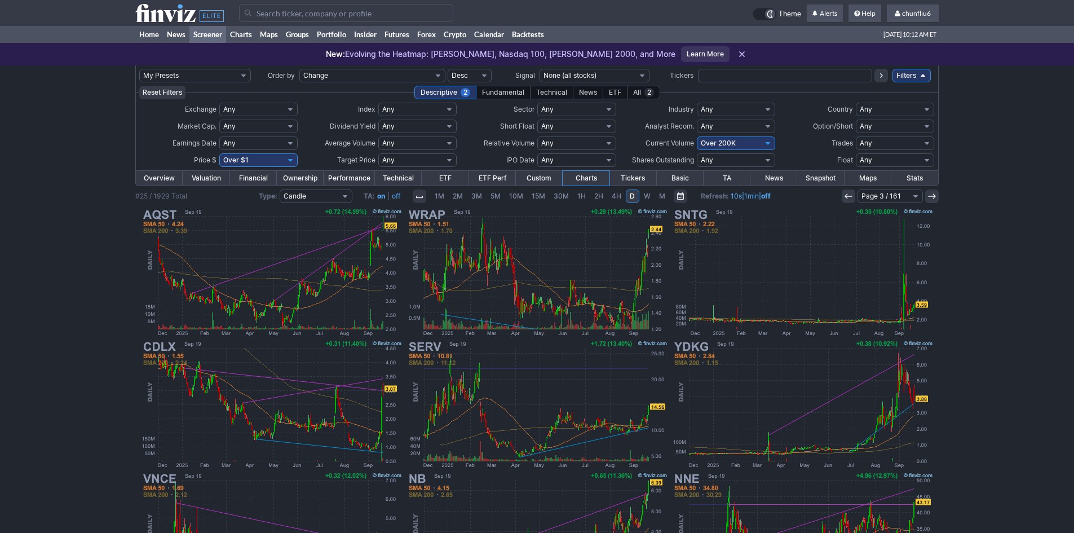
click at [849, 196] on use at bounding box center [848, 195] width 7 height 5
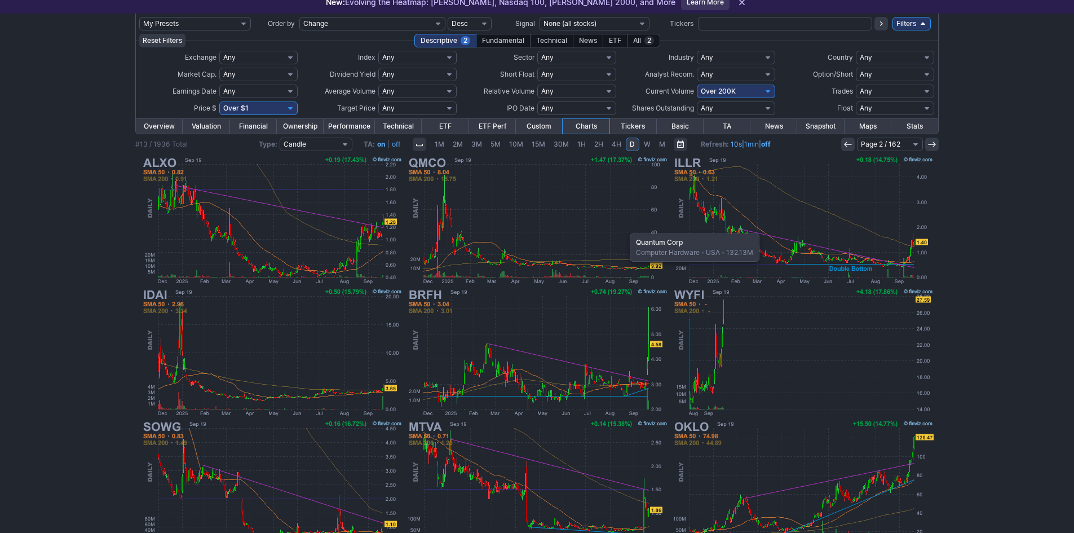
scroll to position [56, 0]
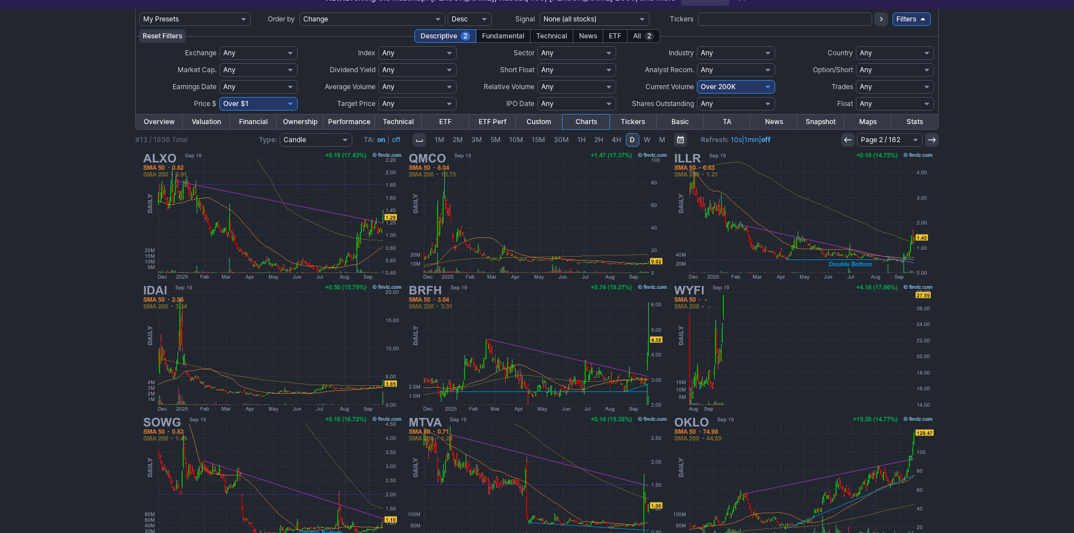
click at [843, 139] on link at bounding box center [848, 140] width 14 height 14
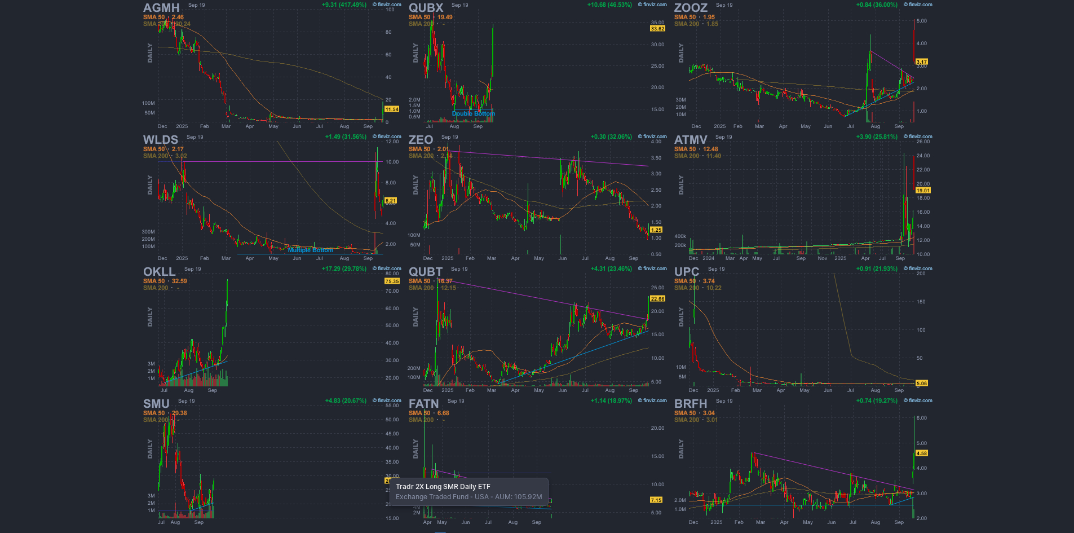
scroll to position [232, 0]
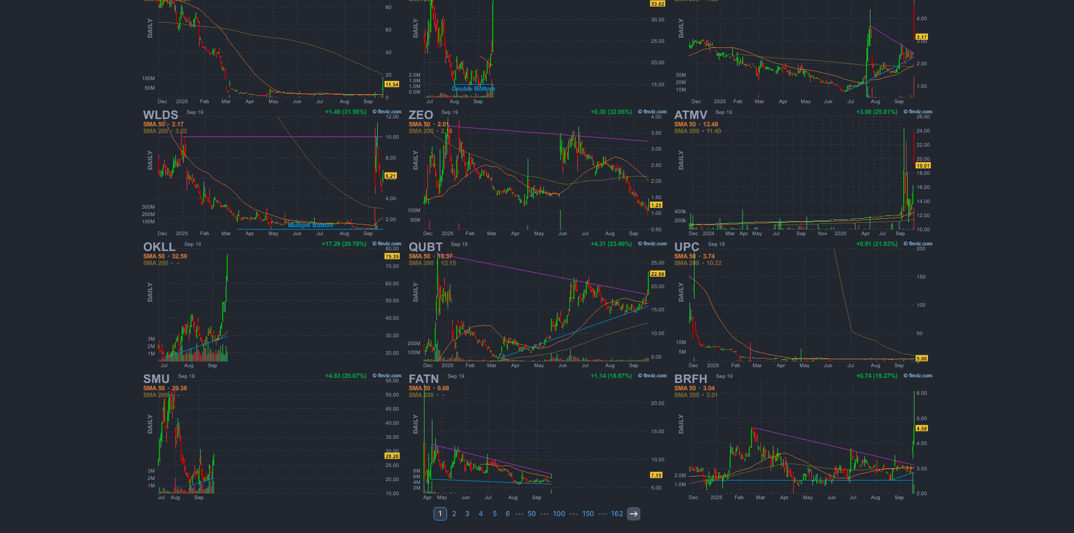
click at [633, 512] on use at bounding box center [633, 513] width 7 height 5
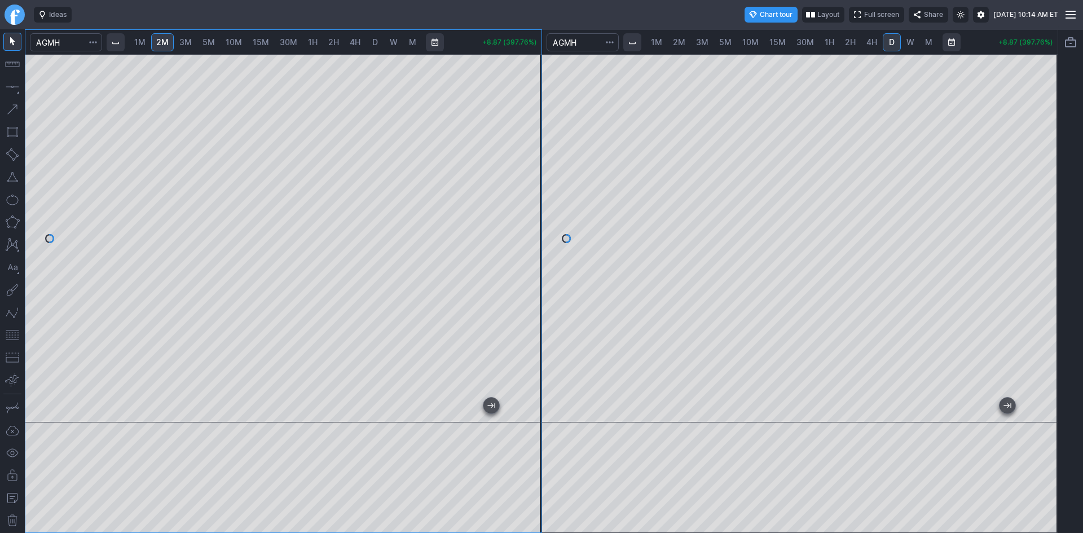
click at [516, 173] on div at bounding box center [283, 238] width 516 height 368
drag, startPoint x: 1051, startPoint y: 210, endPoint x: 1053, endPoint y: 191, distance: 19.3
click at [1053, 191] on div at bounding box center [1046, 235] width 24 height 340
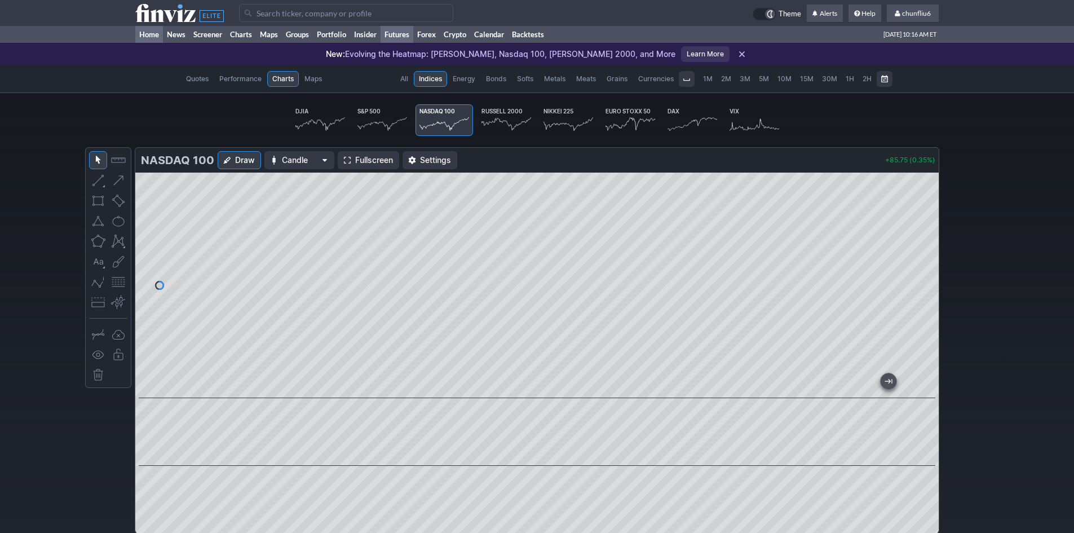
scroll to position [0, 70]
click at [159, 35] on link "Home" at bounding box center [149, 34] width 28 height 17
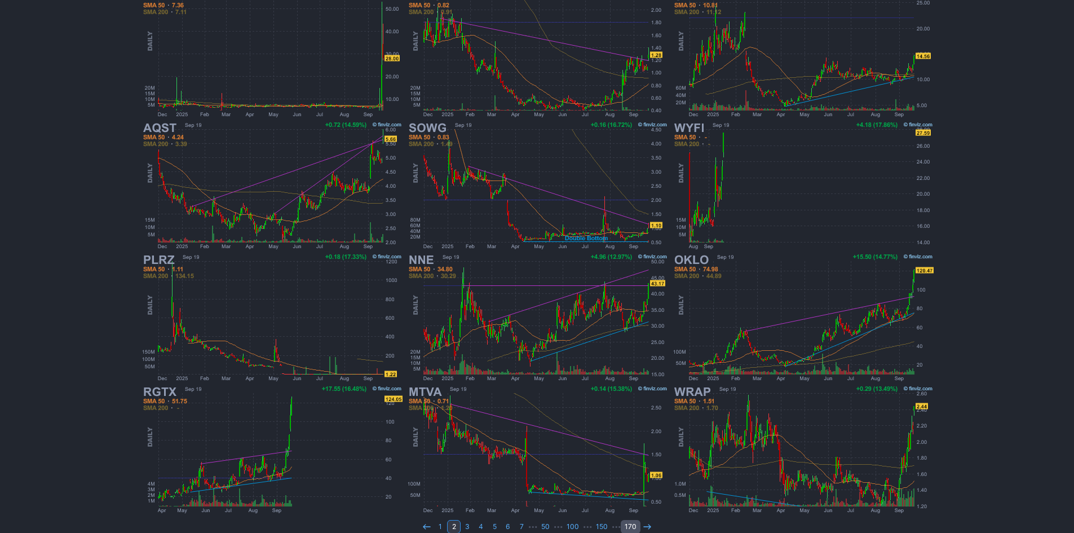
scroll to position [232, 0]
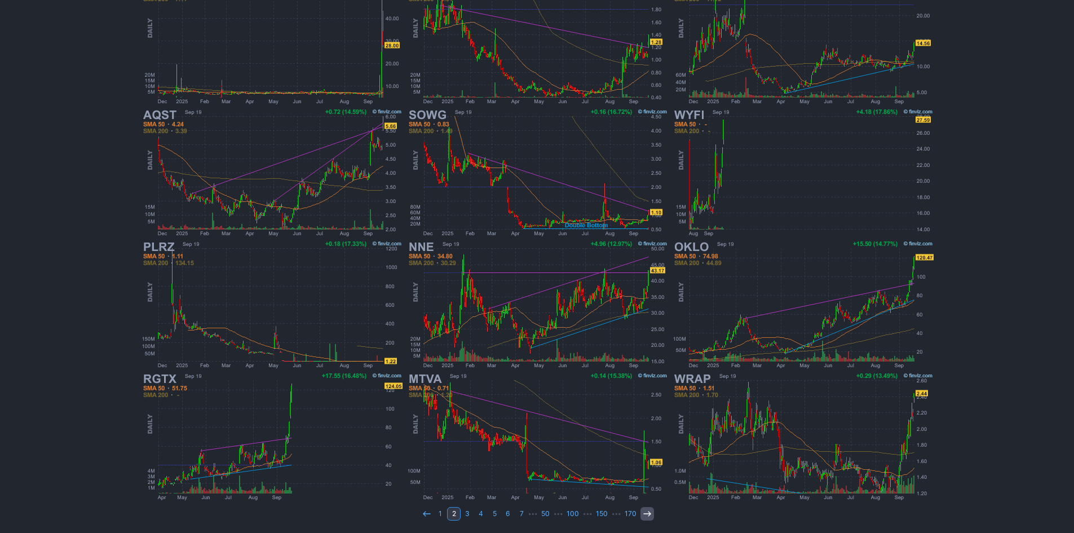
click at [643, 513] on icon at bounding box center [647, 513] width 9 height 9
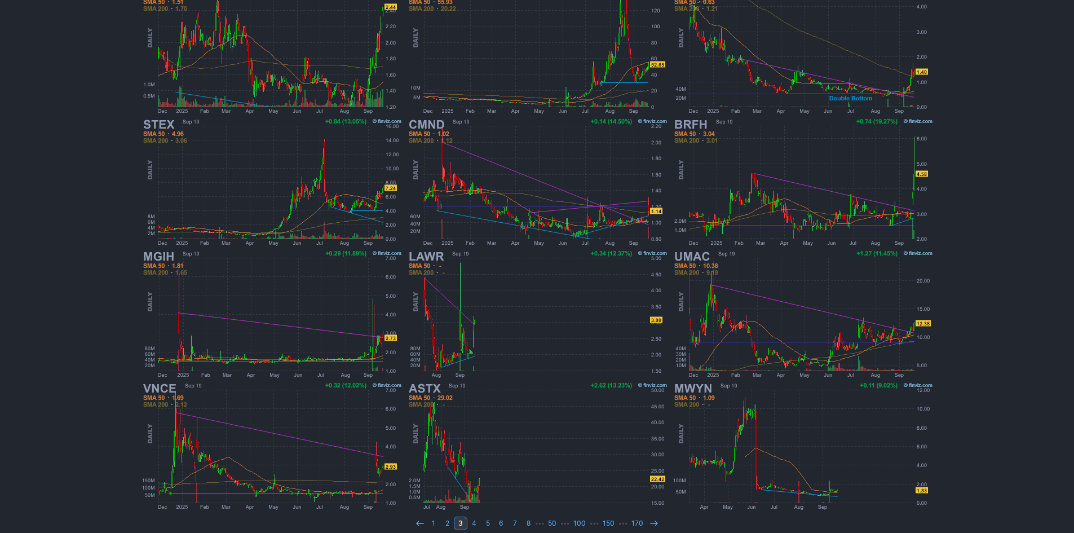
scroll to position [226, 0]
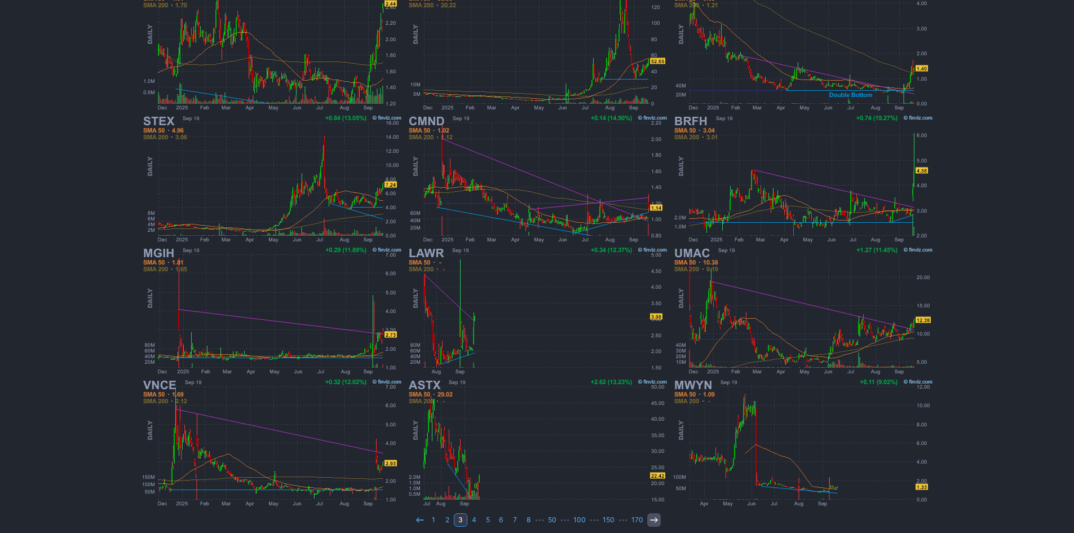
click at [655, 519] on use at bounding box center [653, 519] width 7 height 5
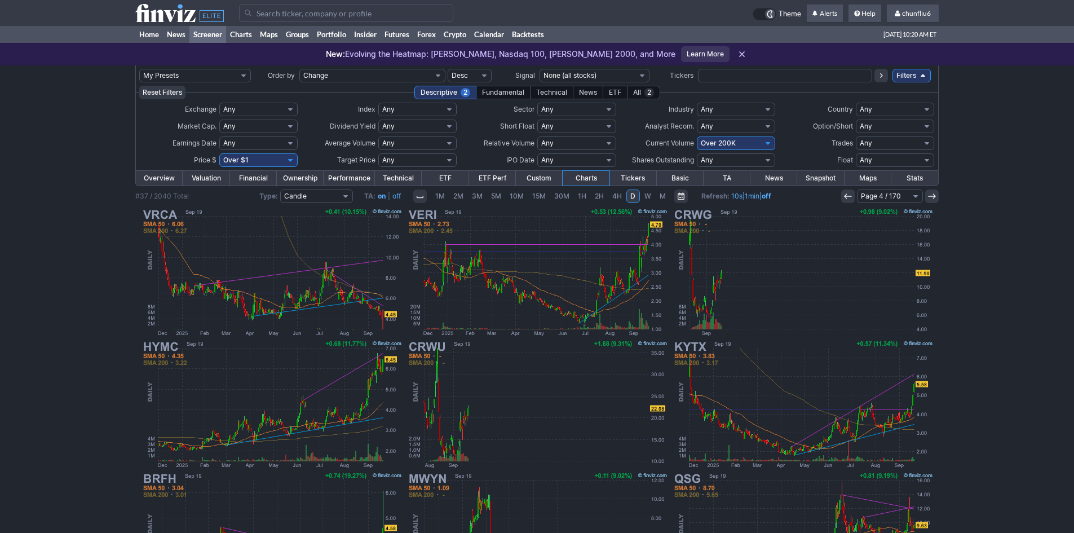
click at [843, 192] on link at bounding box center [848, 196] width 14 height 14
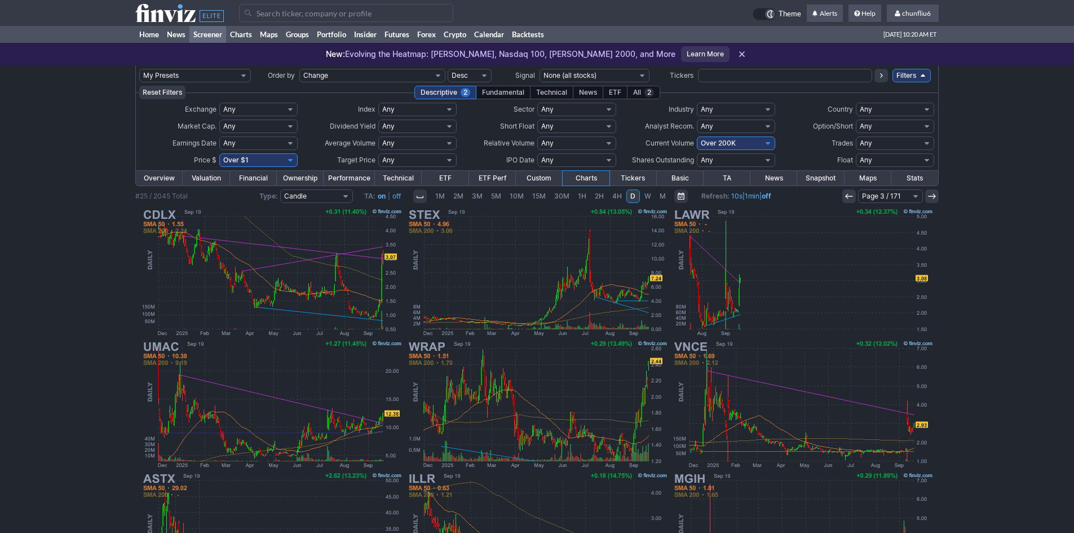
click at [844, 192] on link at bounding box center [850, 196] width 14 height 14
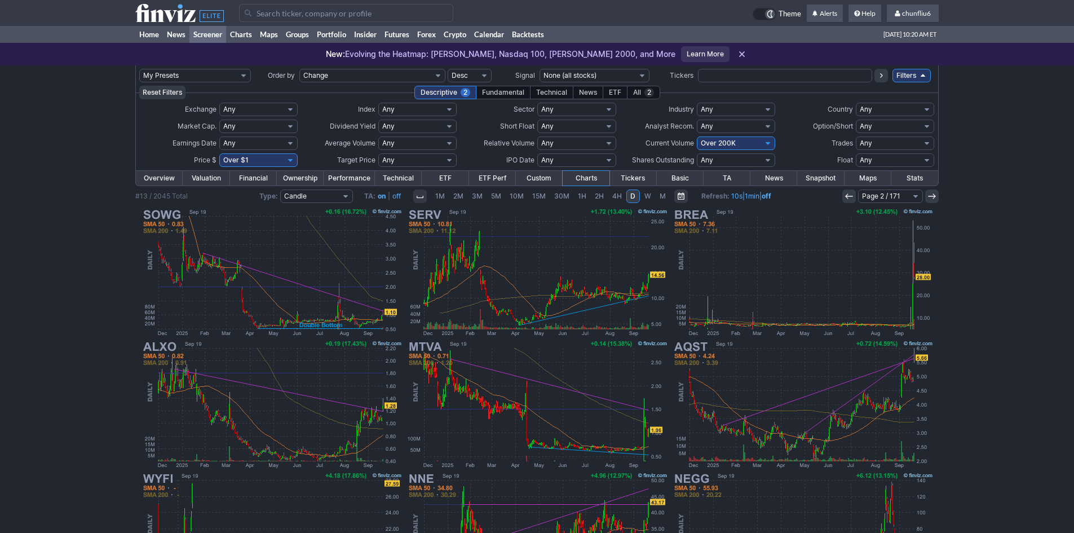
click at [844, 192] on link at bounding box center [850, 196] width 14 height 14
